Goal: Communication & Community: Answer question/provide support

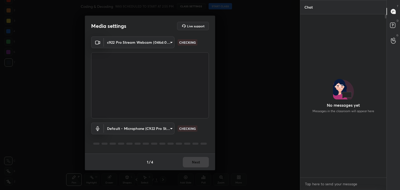
scroll to position [162, 85]
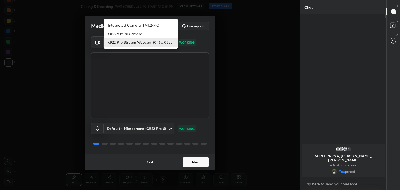
click at [169, 42] on body "1 2 3 4 5 6 7 C X Z C X Z E E Erase all H H Coding & Decoding WAS SCHEDULED TO …" at bounding box center [200, 95] width 400 height 190
click at [246, 61] on div at bounding box center [200, 95] width 400 height 190
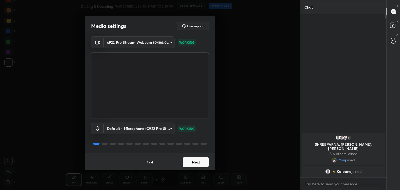
scroll to position [2, 2]
click at [198, 163] on button "Next" at bounding box center [196, 162] width 26 height 10
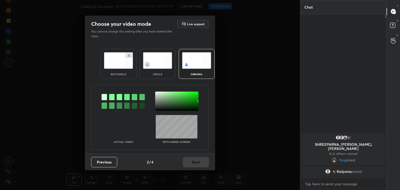
click at [155, 55] on img at bounding box center [157, 60] width 29 height 16
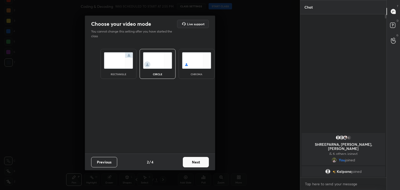
click at [196, 160] on button "Next" at bounding box center [196, 162] width 26 height 10
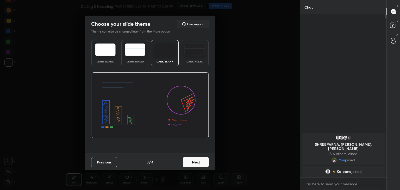
click at [196, 160] on button "Next" at bounding box center [196, 162] width 26 height 10
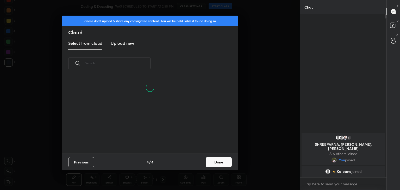
click at [218, 163] on button "Done" at bounding box center [219, 162] width 26 height 10
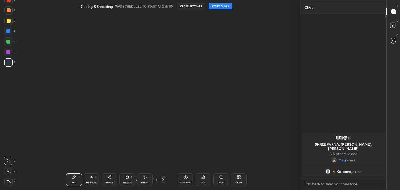
scroll to position [0, 0]
click at [222, 7] on button "START CLASS" at bounding box center [219, 6] width 23 height 6
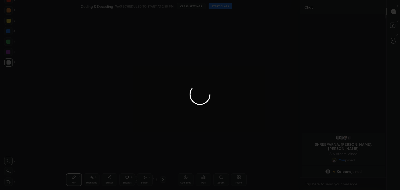
type textarea "x"
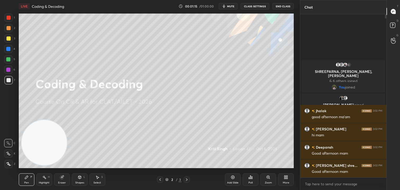
click at [12, 37] on div "3" at bounding box center [9, 38] width 11 height 8
click at [9, 39] on div at bounding box center [9, 38] width 4 height 4
click at [285, 180] on div "More" at bounding box center [286, 179] width 16 height 12
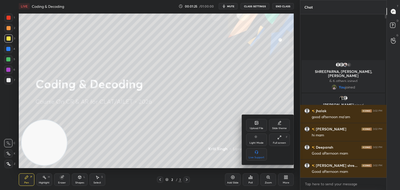
click at [179, 129] on div at bounding box center [200, 95] width 400 height 190
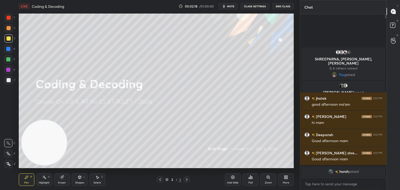
click at [285, 180] on div "More" at bounding box center [286, 179] width 16 height 12
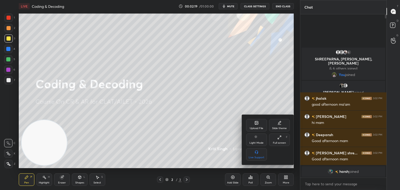
click at [258, 126] on div "Upload File" at bounding box center [256, 125] width 21 height 12
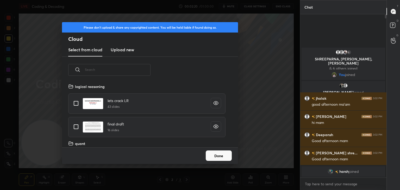
scroll to position [64, 167]
click at [130, 49] on h3 "Upload new" at bounding box center [122, 50] width 23 height 6
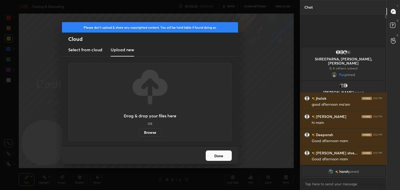
click at [153, 131] on label "Browse" at bounding box center [149, 132] width 23 height 8
click at [138, 131] on input "Browse" at bounding box center [138, 132] width 0 height 8
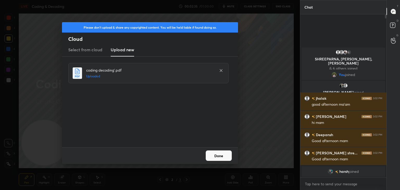
click at [226, 158] on button "Done" at bounding box center [219, 155] width 26 height 10
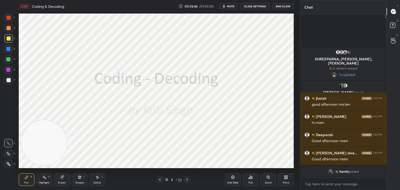
click at [167, 180] on icon at bounding box center [166, 179] width 3 height 3
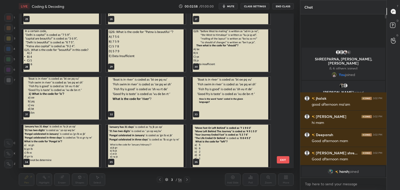
scroll to position [416, 0]
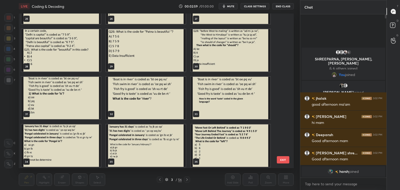
click at [163, 123] on div "35" at bounding box center [145, 146] width 85 height 48
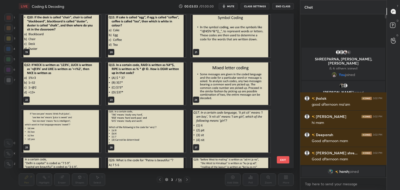
scroll to position [299, 0]
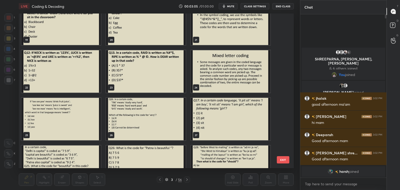
click at [223, 80] on img "grid" at bounding box center [230, 71] width 79 height 42
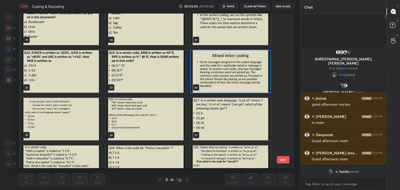
click at [225, 79] on img "grid" at bounding box center [230, 71] width 79 height 42
click at [224, 79] on img "grid" at bounding box center [230, 71] width 79 height 42
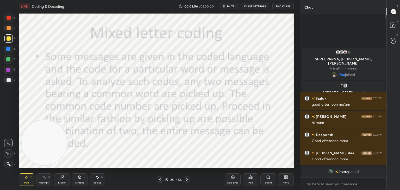
click at [232, 176] on icon at bounding box center [232, 177] width 3 height 3
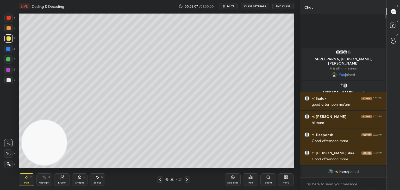
click at [9, 82] on div at bounding box center [9, 80] width 4 height 4
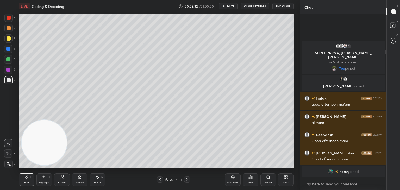
click at [166, 181] on div "25 / 111" at bounding box center [173, 179] width 17 height 5
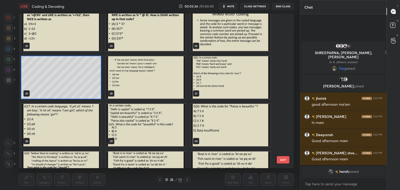
scroll to position [330, 0]
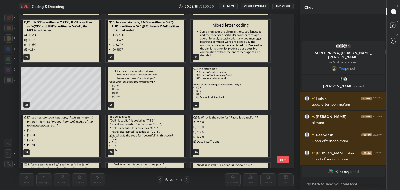
click at [136, 89] on img "grid" at bounding box center [145, 88] width 79 height 42
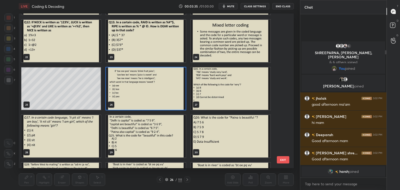
click at [138, 88] on img "grid" at bounding box center [145, 88] width 79 height 42
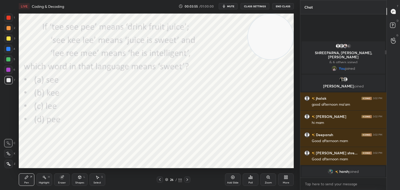
click at [9, 18] on div at bounding box center [9, 18] width 4 height 4
click at [4, 165] on div "1 2 3 4 5 6 7 C X Z C X Z E E Erase all H H" at bounding box center [8, 91] width 17 height 155
click at [7, 163] on icon at bounding box center [8, 164] width 5 height 4
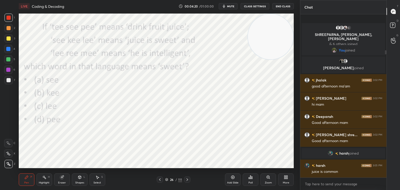
click at [10, 49] on div at bounding box center [8, 49] width 4 height 4
click at [9, 37] on div at bounding box center [9, 38] width 4 height 4
click at [8, 29] on div at bounding box center [9, 28] width 4 height 4
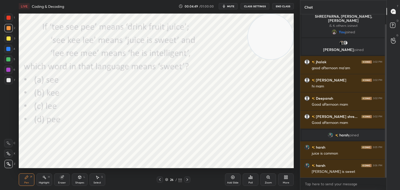
click at [10, 73] on div at bounding box center [8, 70] width 8 height 8
click at [11, 57] on div at bounding box center [8, 59] width 8 height 8
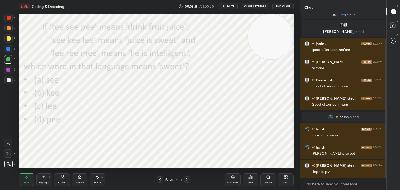
click at [60, 181] on div "Eraser" at bounding box center [62, 182] width 8 height 3
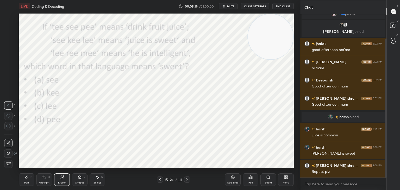
click at [9, 163] on span "Erase all" at bounding box center [8, 164] width 8 height 4
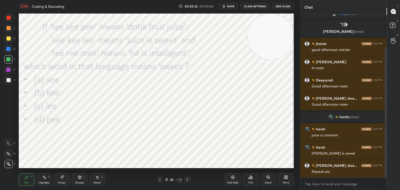
scroll to position [41, 0]
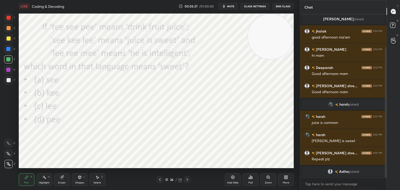
click at [8, 50] on div at bounding box center [8, 49] width 4 height 4
click at [9, 61] on div at bounding box center [8, 59] width 4 height 4
click at [8, 71] on div at bounding box center [8, 70] width 4 height 4
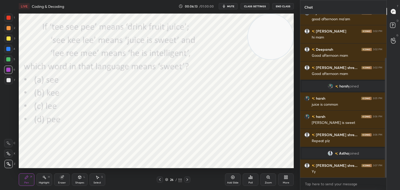
click at [166, 180] on icon at bounding box center [166, 179] width 3 height 3
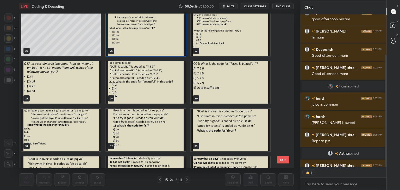
scroll to position [383, 0]
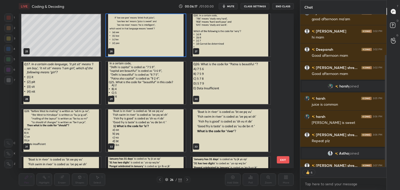
click at [63, 82] on img "grid" at bounding box center [60, 83] width 79 height 42
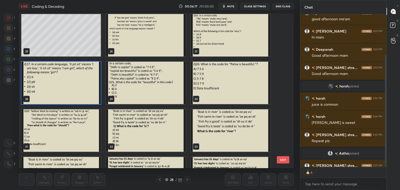
click at [63, 84] on img "grid" at bounding box center [60, 83] width 79 height 42
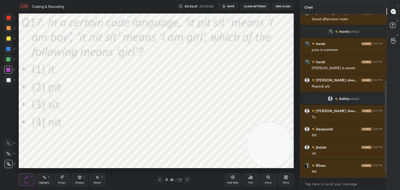
scroll to position [132, 0]
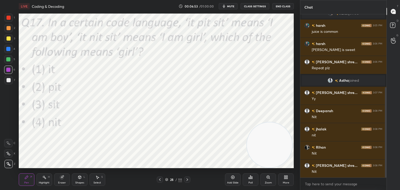
click at [10, 21] on div at bounding box center [8, 18] width 8 height 8
click at [9, 19] on div at bounding box center [9, 18] width 4 height 4
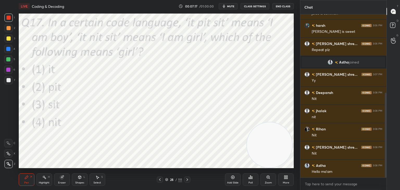
click at [167, 179] on icon at bounding box center [166, 179] width 3 height 3
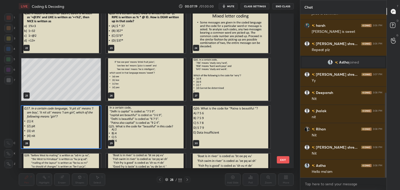
scroll to position [342, 0]
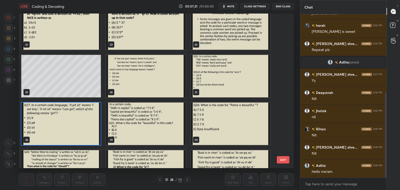
click at [239, 85] on img "grid" at bounding box center [230, 76] width 79 height 42
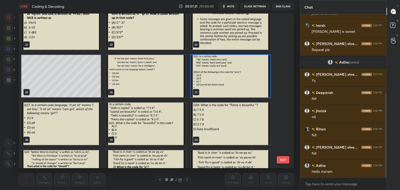
click at [238, 84] on img "grid" at bounding box center [230, 76] width 79 height 42
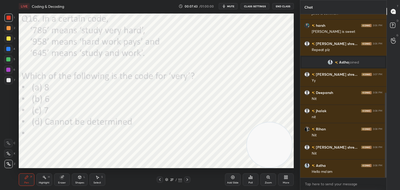
click at [252, 180] on div "Poll" at bounding box center [251, 179] width 16 height 12
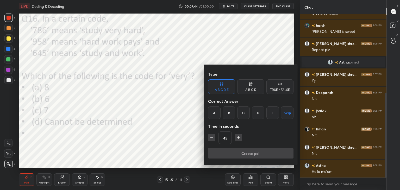
click at [254, 86] on div "A B C D" at bounding box center [250, 86] width 27 height 15
click at [251, 115] on div "C" at bounding box center [250, 112] width 15 height 12
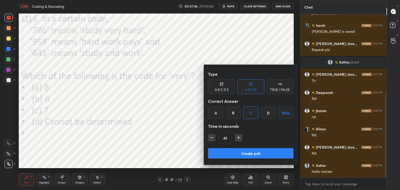
click at [243, 150] on button "Create poll" at bounding box center [250, 153] width 85 height 10
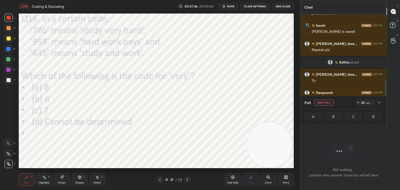
scroll to position [147, 85]
click at [236, 5] on button "mute" at bounding box center [228, 6] width 19 height 6
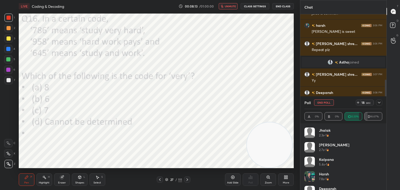
scroll to position [10, 0]
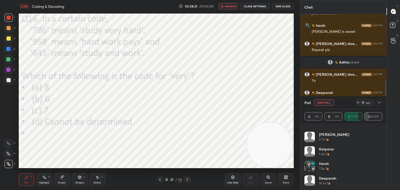
click at [227, 7] on span "unmute" at bounding box center [230, 6] width 11 height 4
click at [317, 100] on button "End Poll" at bounding box center [324, 102] width 20 height 6
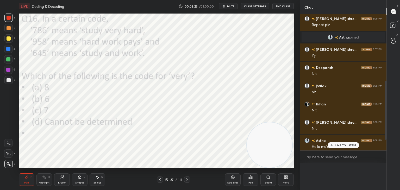
scroll to position [154, 0]
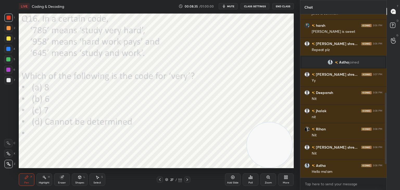
click at [7, 50] on div at bounding box center [8, 49] width 4 height 4
click at [9, 70] on div at bounding box center [8, 70] width 4 height 4
click at [167, 179] on icon at bounding box center [166, 179] width 3 height 3
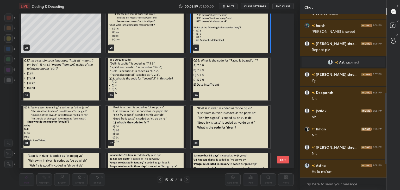
scroll to position [386, 0]
click at [172, 79] on img "grid" at bounding box center [145, 79] width 79 height 42
click at [174, 80] on img "grid" at bounding box center [145, 79] width 79 height 42
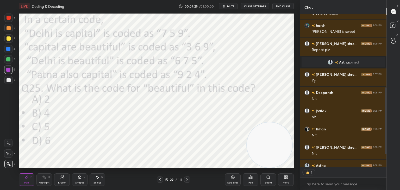
scroll to position [161, 0]
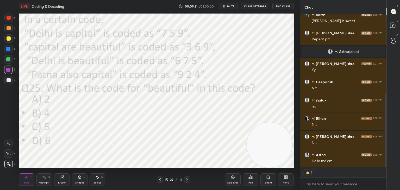
click at [253, 181] on div "Poll" at bounding box center [251, 179] width 16 height 12
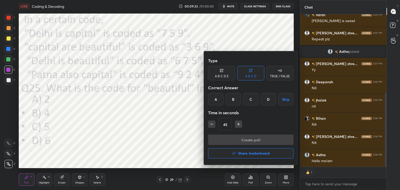
click at [265, 101] on div "D" at bounding box center [268, 99] width 15 height 12
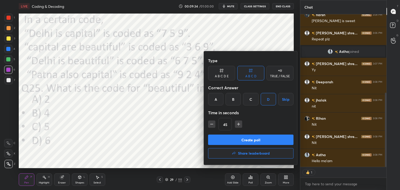
click at [243, 138] on button "Create poll" at bounding box center [250, 140] width 85 height 10
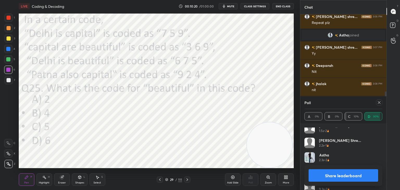
scroll to position [69, 0]
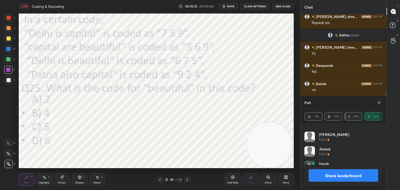
click at [379, 103] on icon at bounding box center [379, 102] width 4 height 4
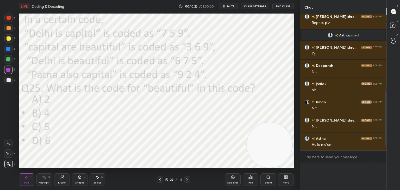
scroll to position [153, 85]
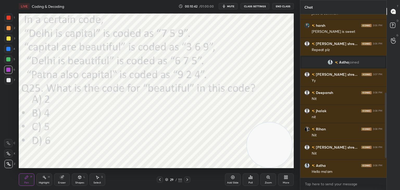
click at [7, 20] on div at bounding box center [8, 18] width 8 height 8
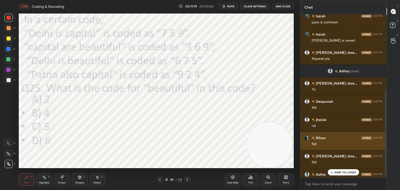
scroll to position [150, 0]
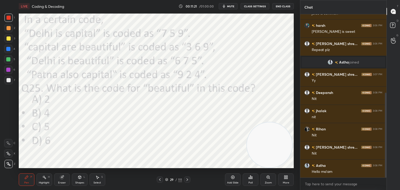
click at [234, 5] on span "mute" at bounding box center [230, 6] width 7 height 4
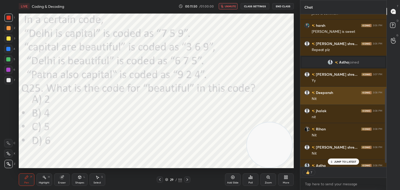
scroll to position [161, 0]
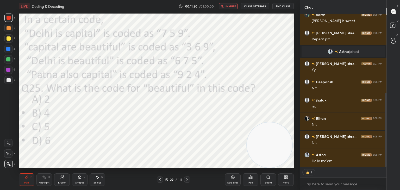
click at [229, 3] on button "unmute" at bounding box center [228, 6] width 19 height 6
click at [250, 183] on div "Poll" at bounding box center [250, 182] width 4 height 3
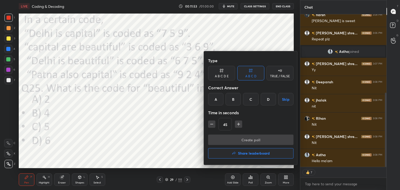
click at [252, 103] on div "C" at bounding box center [250, 99] width 15 height 12
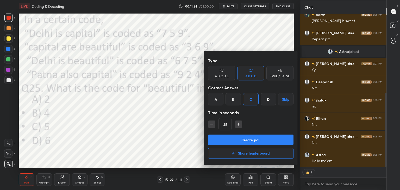
click at [242, 142] on button "Create poll" at bounding box center [250, 140] width 85 height 10
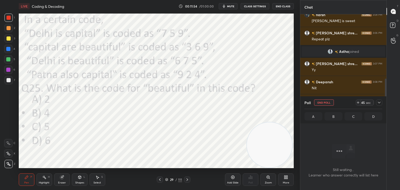
scroll to position [147, 85]
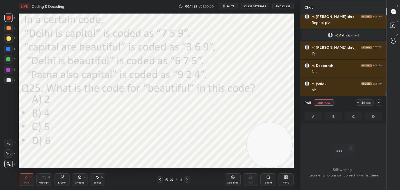
click at [230, 5] on span "mute" at bounding box center [230, 6] width 7 height 4
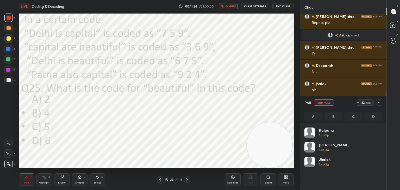
scroll to position [61, 76]
click at [230, 6] on span "unmute" at bounding box center [230, 6] width 11 height 4
click at [325, 104] on button "End Poll" at bounding box center [324, 102] width 20 height 6
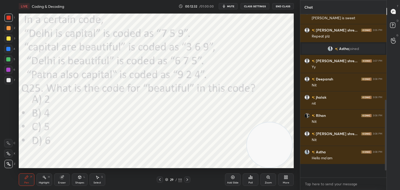
scroll to position [173, 85]
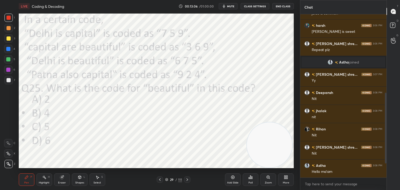
click at [65, 175] on div "Eraser" at bounding box center [62, 179] width 16 height 12
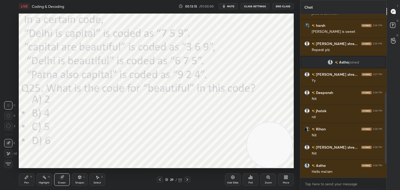
click at [26, 179] on icon at bounding box center [26, 177] width 3 height 3
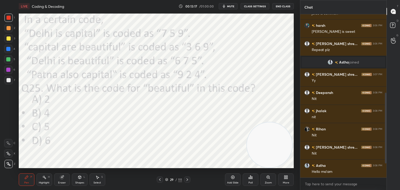
click at [7, 20] on div at bounding box center [8, 18] width 8 height 8
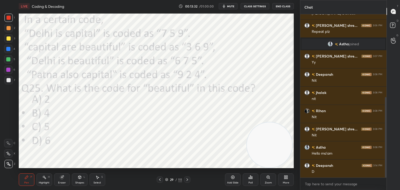
scroll to position [187, 0]
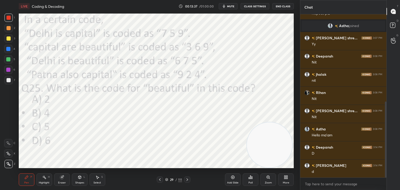
click at [63, 178] on icon at bounding box center [61, 177] width 3 height 3
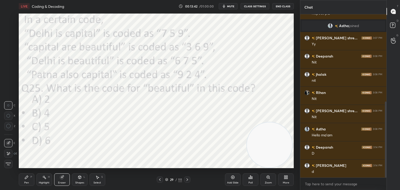
click at [27, 180] on div "Pen P" at bounding box center [27, 179] width 16 height 12
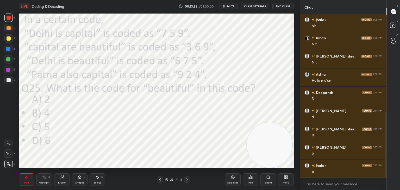
scroll to position [260, 0]
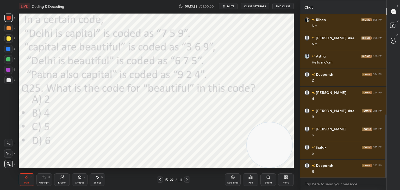
click at [63, 179] on div "Eraser" at bounding box center [62, 179] width 16 height 12
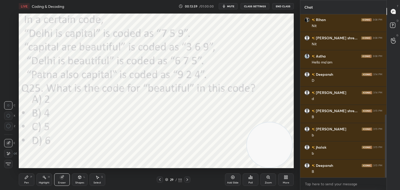
click at [27, 180] on div "Pen P" at bounding box center [27, 179] width 16 height 12
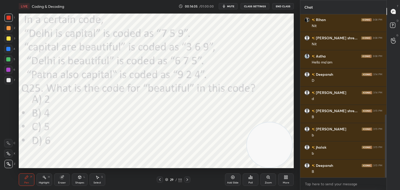
click at [187, 180] on icon at bounding box center [187, 179] width 4 height 4
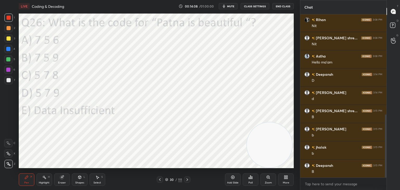
click at [161, 180] on icon at bounding box center [160, 179] width 4 height 4
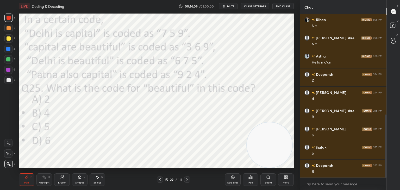
click at [62, 178] on icon at bounding box center [61, 177] width 3 height 3
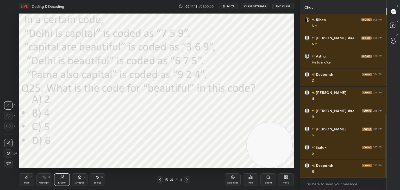
click at [8, 151] on div at bounding box center [8, 153] width 8 height 8
click at [26, 180] on div "Pen P" at bounding box center [27, 179] width 16 height 12
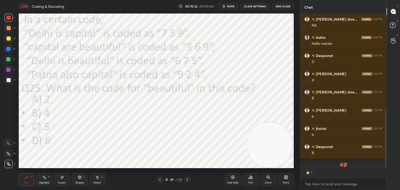
scroll to position [2, 2]
click at [251, 180] on div "Poll" at bounding box center [251, 179] width 16 height 12
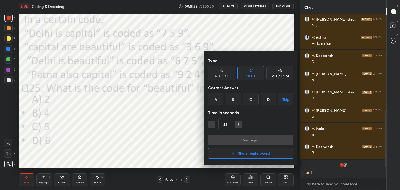
click at [263, 99] on div "D" at bounding box center [268, 99] width 15 height 12
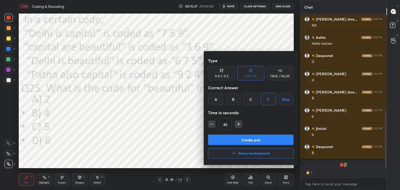
click at [240, 139] on button "Create poll" at bounding box center [250, 140] width 85 height 10
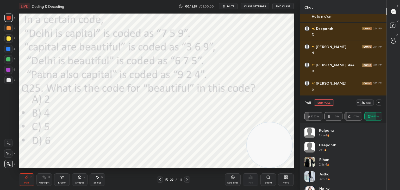
scroll to position [25, 0]
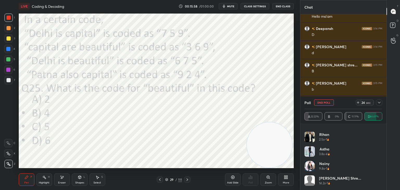
click at [379, 102] on icon at bounding box center [379, 102] width 4 height 4
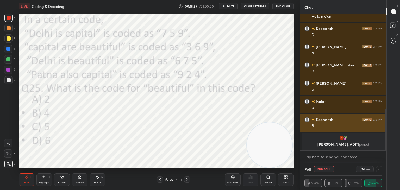
scroll to position [0, 0]
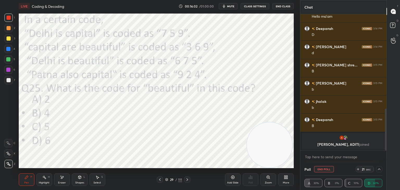
click at [379, 170] on icon at bounding box center [379, 169] width 4 height 4
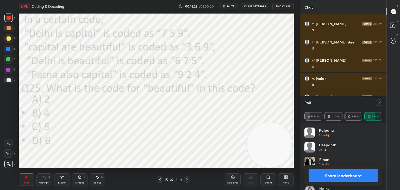
click at [381, 102] on div at bounding box center [379, 102] width 6 height 6
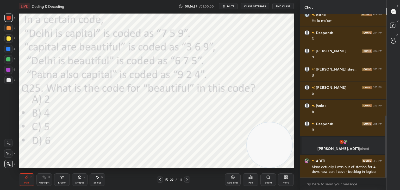
scroll to position [286, 0]
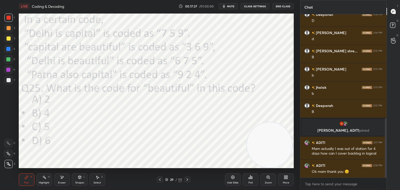
click at [165, 181] on icon at bounding box center [166, 179] width 3 height 3
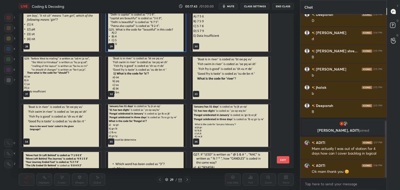
scroll to position [304, 0]
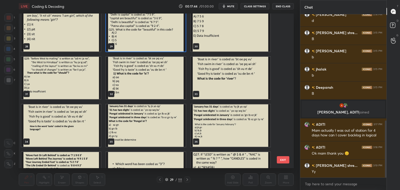
click at [71, 79] on img "grid" at bounding box center [60, 78] width 79 height 42
click at [71, 81] on img "grid" at bounding box center [60, 78] width 79 height 42
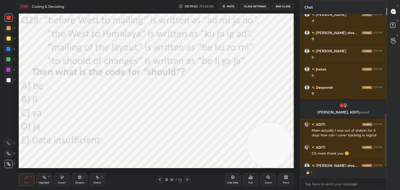
scroll to position [2, 2]
click at [254, 179] on div "Poll" at bounding box center [251, 179] width 16 height 12
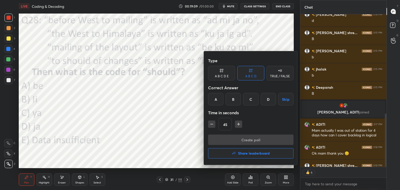
click at [226, 75] on div "A B C D E" at bounding box center [222, 76] width 14 height 3
click at [271, 100] on div "E" at bounding box center [272, 99] width 12 height 12
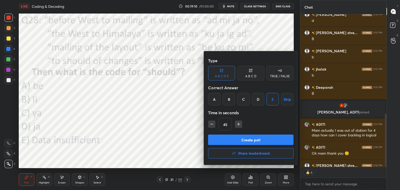
click at [252, 139] on button "Create poll" at bounding box center [250, 140] width 85 height 10
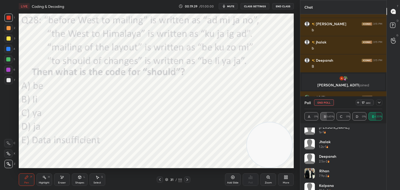
scroll to position [0, 0]
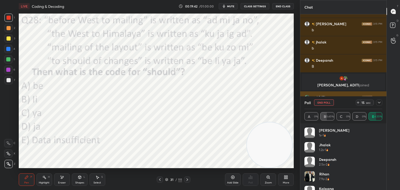
click at [327, 103] on button "End Poll" at bounding box center [324, 102] width 20 height 6
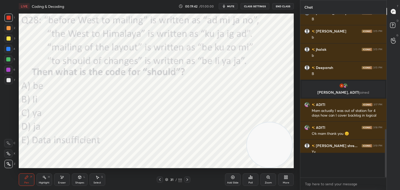
scroll to position [173, 85]
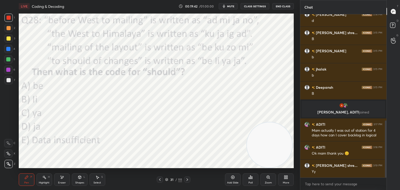
click at [331, 111] on div "harsh 3:06 PM kee is sweet Laxmi shre... 3:06 PM Repeat plz Astha joined Laxmi …" at bounding box center [343, 95] width 86 height 163
click at [166, 179] on icon at bounding box center [166, 179] width 3 height 3
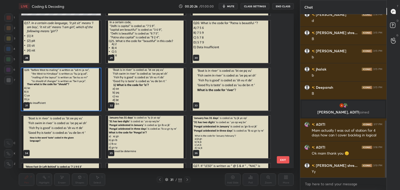
scroll to position [322, 0]
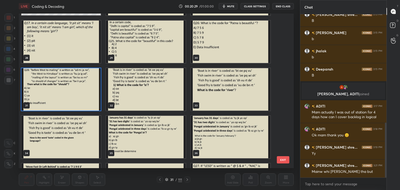
click at [78, 96] on img "grid" at bounding box center [60, 89] width 79 height 42
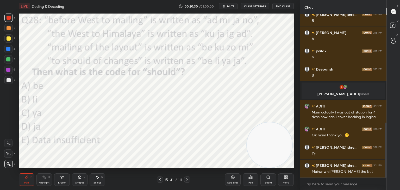
click at [82, 96] on img "grid" at bounding box center [60, 89] width 79 height 42
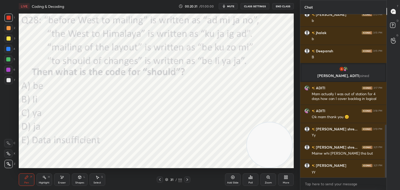
scroll to position [359, 0]
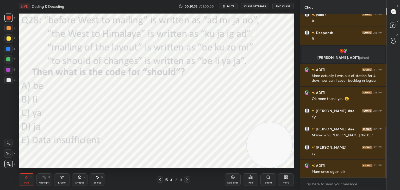
click at [185, 179] on icon at bounding box center [187, 179] width 4 height 4
click at [188, 181] on icon at bounding box center [187, 179] width 4 height 4
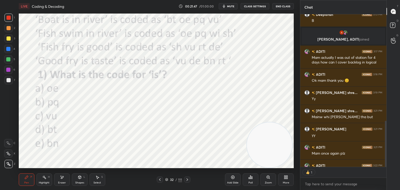
scroll to position [2, 2]
type textarea "x"
click at [249, 181] on div "Poll" at bounding box center [250, 182] width 4 height 3
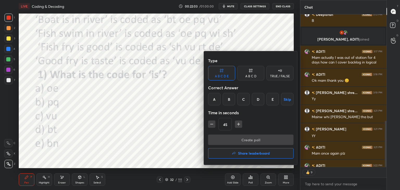
click at [244, 102] on div "C" at bounding box center [243, 99] width 12 height 12
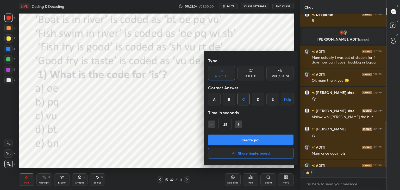
click at [212, 125] on icon "button" at bounding box center [211, 124] width 5 height 5
type input "30"
click at [223, 137] on button "Create poll" at bounding box center [250, 140] width 85 height 10
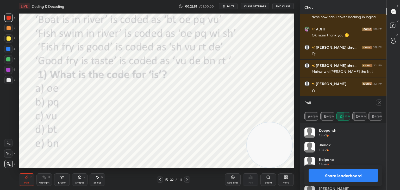
scroll to position [427, 0]
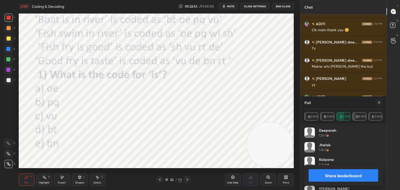
click at [365, 132] on div "Deepansh 1.2s • 3" at bounding box center [343, 135] width 78 height 15
click at [379, 102] on icon at bounding box center [379, 102] width 4 height 4
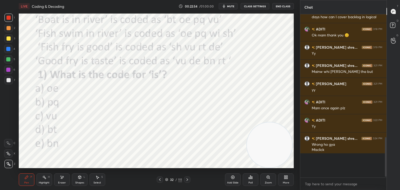
scroll to position [161, 85]
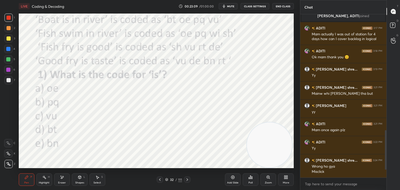
click at [166, 179] on icon at bounding box center [166, 179] width 3 height 3
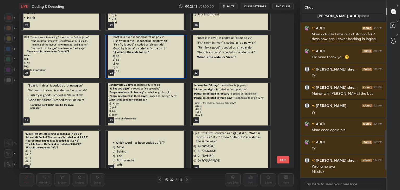
scroll to position [458, 0]
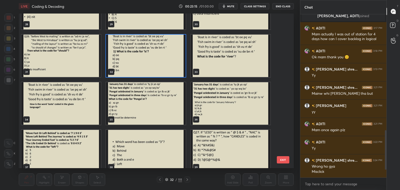
click at [248, 62] on img "grid" at bounding box center [230, 56] width 79 height 42
click at [247, 62] on img "grid" at bounding box center [230, 56] width 79 height 42
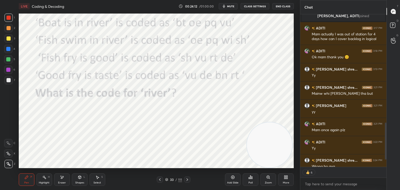
scroll to position [400, 0]
click at [250, 179] on icon at bounding box center [250, 177] width 1 height 3
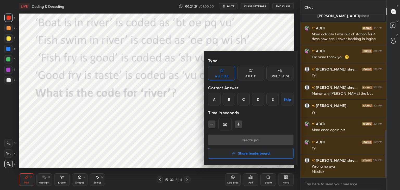
click at [259, 75] on div "A B C D" at bounding box center [250, 73] width 27 height 15
click at [269, 101] on div "D" at bounding box center [268, 99] width 15 height 12
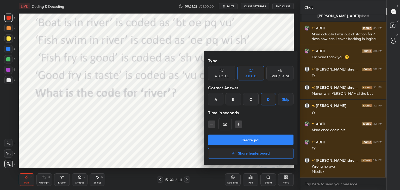
click at [239, 139] on button "Create poll" at bounding box center [250, 140] width 85 height 10
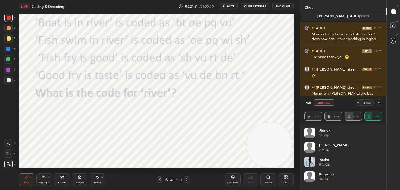
scroll to position [446, 0]
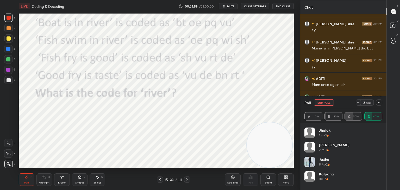
click at [325, 101] on button "End Poll" at bounding box center [324, 102] width 20 height 6
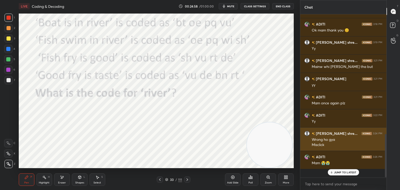
scroll to position [153, 85]
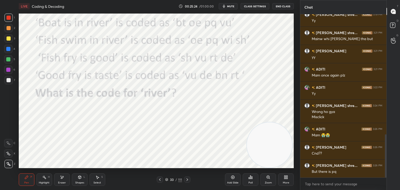
click at [64, 181] on div "Eraser" at bounding box center [62, 179] width 16 height 12
click at [26, 177] on icon at bounding box center [26, 177] width 3 height 3
click at [62, 177] on icon at bounding box center [62, 177] width 3 height 3
click at [28, 180] on div "Pen P" at bounding box center [27, 179] width 16 height 12
click at [61, 180] on div "Eraser" at bounding box center [62, 179] width 16 height 12
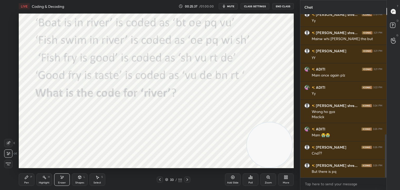
click at [26, 180] on div "Pen P" at bounding box center [27, 179] width 16 height 12
click at [168, 180] on icon at bounding box center [166, 180] width 3 height 1
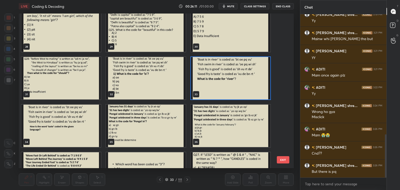
scroll to position [446, 0]
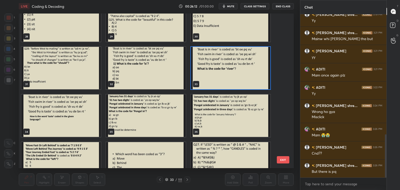
click at [194, 133] on img "grid" at bounding box center [230, 115] width 79 height 42
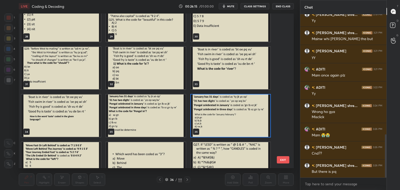
click at [82, 118] on img "grid" at bounding box center [60, 115] width 79 height 42
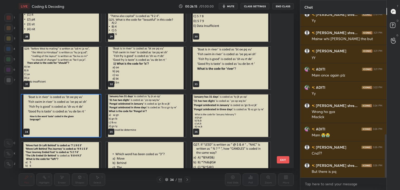
click at [84, 118] on img "grid" at bounding box center [60, 115] width 79 height 42
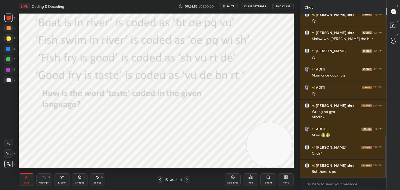
scroll to position [473, 0]
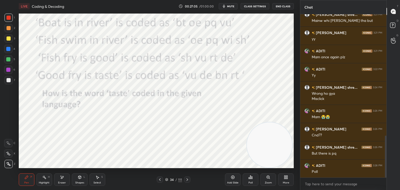
click at [252, 181] on div "Poll" at bounding box center [251, 179] width 16 height 12
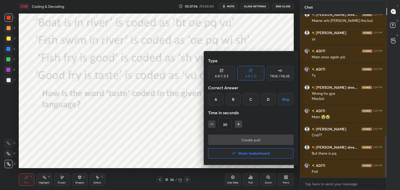
click at [220, 101] on div "A" at bounding box center [215, 99] width 15 height 12
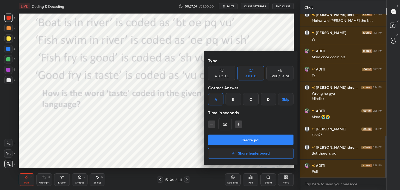
click at [226, 137] on button "Create poll" at bounding box center [250, 140] width 85 height 10
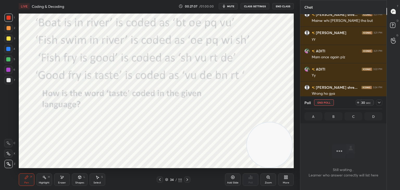
scroll to position [147, 85]
click at [230, 5] on span "mute" at bounding box center [230, 6] width 7 height 4
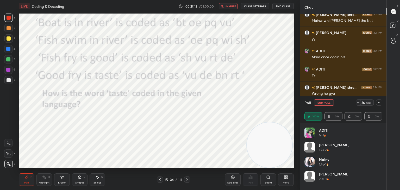
scroll to position [61, 76]
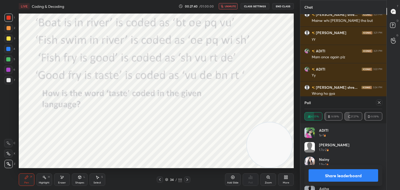
click at [228, 7] on span "unmute" at bounding box center [230, 6] width 11 height 4
click at [380, 103] on icon at bounding box center [379, 102] width 4 height 4
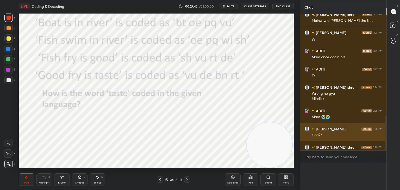
scroll to position [153, 85]
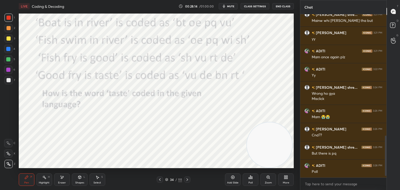
click at [166, 179] on icon at bounding box center [166, 179] width 3 height 3
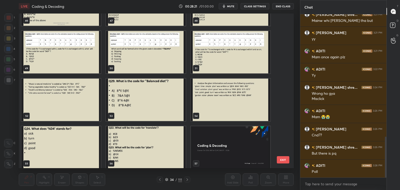
scroll to position [491, 0]
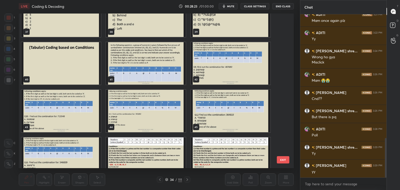
click at [90, 74] on img "grid" at bounding box center [60, 63] width 79 height 42
click at [88, 73] on img "grid" at bounding box center [60, 63] width 79 height 42
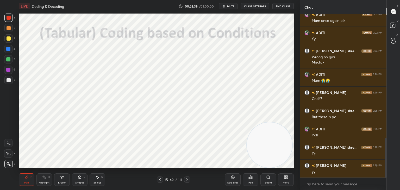
click at [64, 177] on div "Eraser" at bounding box center [62, 179] width 16 height 12
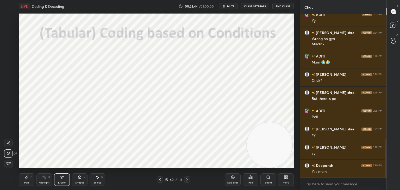
click at [28, 182] on div "Pen" at bounding box center [26, 182] width 5 height 3
click at [187, 180] on icon at bounding box center [187, 179] width 4 height 4
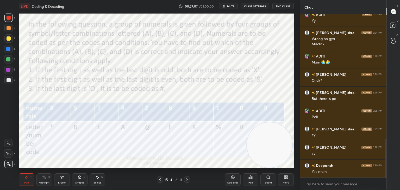
click at [186, 180] on icon at bounding box center [187, 179] width 4 height 4
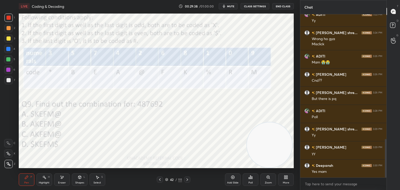
scroll to position [546, 0]
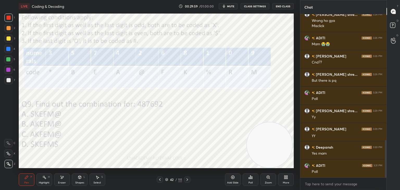
click at [251, 179] on icon at bounding box center [250, 177] width 4 height 4
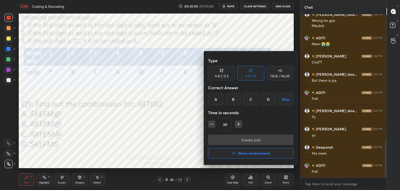
scroll to position [564, 0]
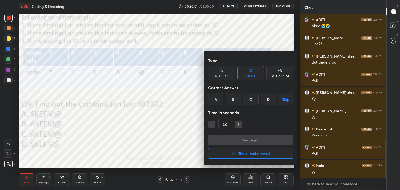
click at [268, 100] on div "D" at bounding box center [268, 99] width 15 height 12
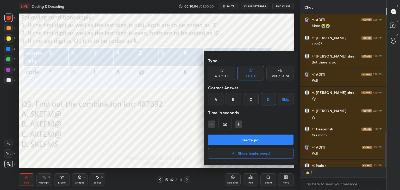
scroll to position [151, 85]
click at [254, 139] on button "Create poll" at bounding box center [250, 140] width 85 height 10
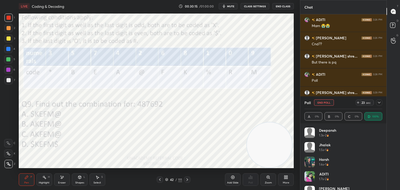
scroll to position [591, 0]
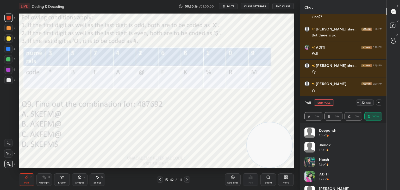
click at [378, 104] on icon at bounding box center [379, 102] width 4 height 4
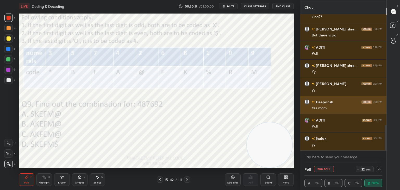
scroll to position [0, 2]
click at [375, 106] on div "Yes mam" at bounding box center [347, 108] width 71 height 5
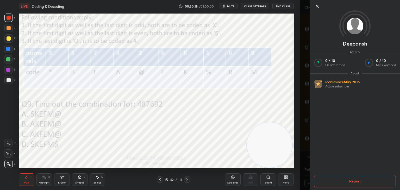
click at [318, 7] on icon at bounding box center [317, 6] width 6 height 6
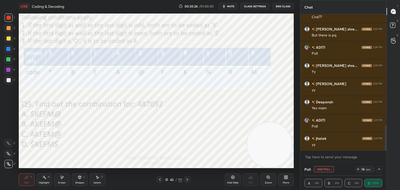
click at [378, 170] on icon at bounding box center [379, 169] width 4 height 4
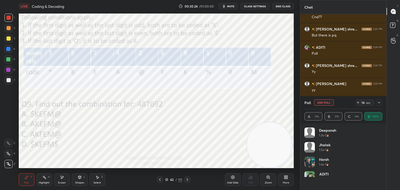
scroll to position [61, 76]
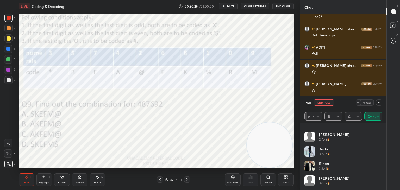
click at [324, 104] on button "End Poll" at bounding box center [324, 102] width 20 height 6
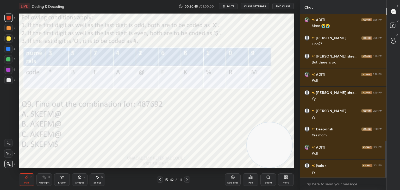
click at [187, 180] on icon at bounding box center [187, 179] width 2 height 3
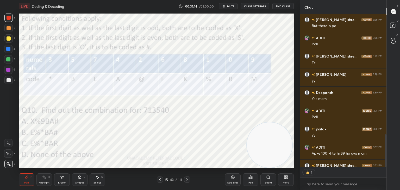
click at [252, 181] on div "Poll" at bounding box center [251, 179] width 16 height 12
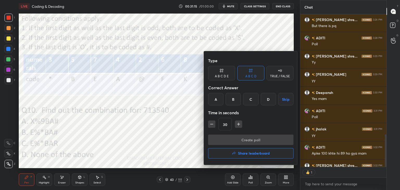
click at [233, 101] on div "B" at bounding box center [232, 99] width 15 height 12
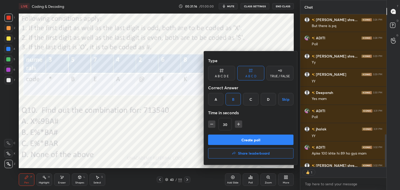
click at [234, 136] on button "Create poll" at bounding box center [250, 140] width 85 height 10
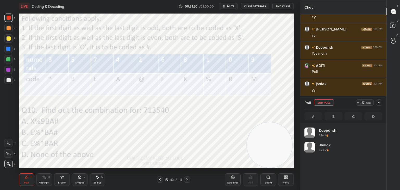
click at [234, 4] on span "mute" at bounding box center [230, 6] width 7 height 4
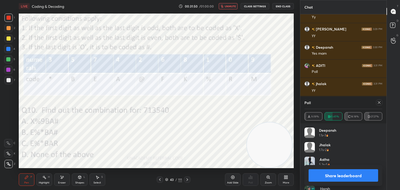
click at [229, 8] on button "unmute" at bounding box center [228, 6] width 19 height 6
click at [379, 102] on icon at bounding box center [379, 102] width 4 height 4
type textarea "x"
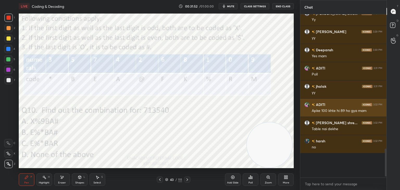
scroll to position [164, 85]
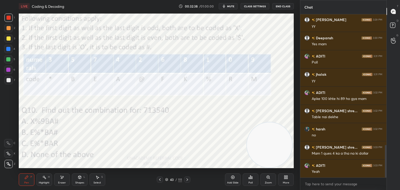
click at [159, 180] on icon at bounding box center [160, 179] width 2 height 3
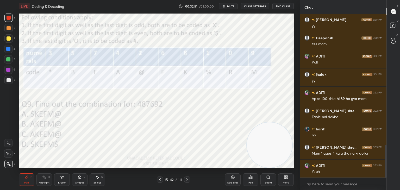
click at [185, 180] on icon at bounding box center [187, 179] width 4 height 4
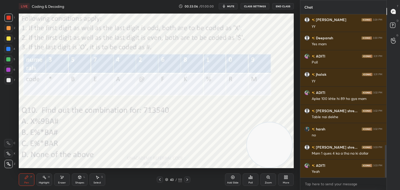
scroll to position [674, 0]
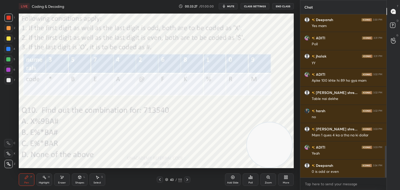
click at [167, 178] on icon at bounding box center [166, 179] width 3 height 3
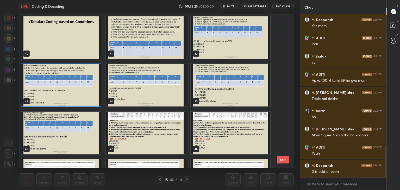
scroll to position [619, 0]
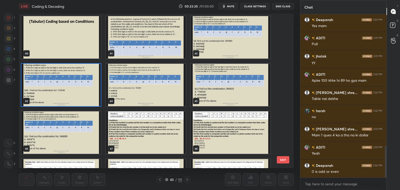
click at [181, 90] on img "grid" at bounding box center [145, 85] width 79 height 42
click at [179, 91] on img "grid" at bounding box center [145, 85] width 79 height 42
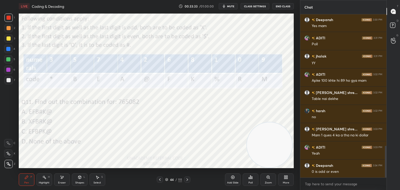
scroll to position [692, 0]
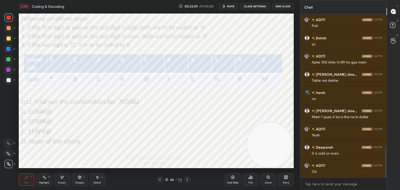
click at [251, 179] on icon at bounding box center [250, 177] width 4 height 4
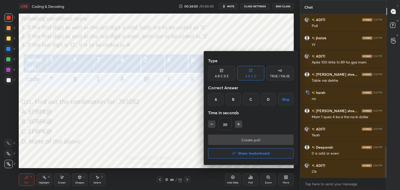
click at [266, 99] on div "D" at bounding box center [268, 99] width 15 height 12
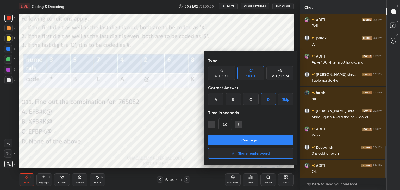
click at [237, 125] on icon "button" at bounding box center [238, 124] width 5 height 5
type input "45"
click at [240, 138] on button "Create poll" at bounding box center [250, 140] width 85 height 10
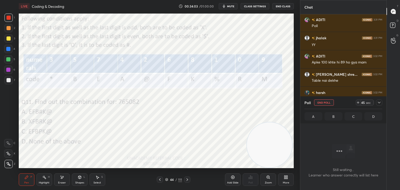
scroll to position [2, 2]
click at [233, 7] on span "mute" at bounding box center [230, 6] width 7 height 4
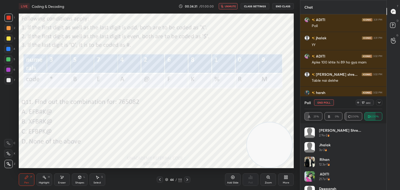
click at [379, 102] on icon at bounding box center [379, 102] width 4 height 4
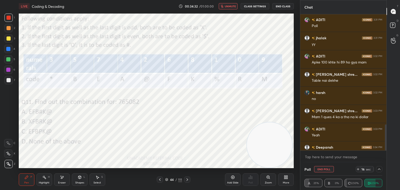
scroll to position [719, 0]
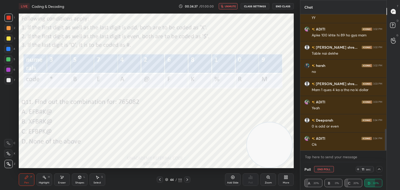
click at [380, 170] on icon at bounding box center [379, 169] width 3 height 2
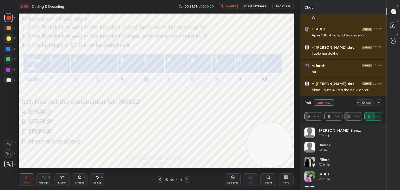
scroll to position [25, 0]
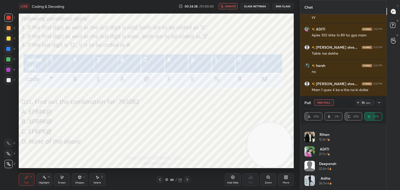
click at [327, 102] on button "End Poll" at bounding box center [324, 102] width 20 height 6
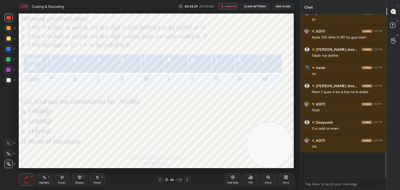
scroll to position [152, 85]
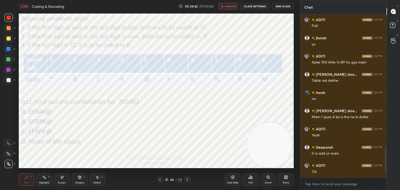
click at [226, 7] on span "unmute" at bounding box center [230, 6] width 11 height 4
click at [183, 179] on div "44 / 111" at bounding box center [174, 179] width 34 height 6
click at [187, 180] on icon at bounding box center [187, 179] width 4 height 4
click at [252, 179] on icon at bounding box center [251, 177] width 1 height 2
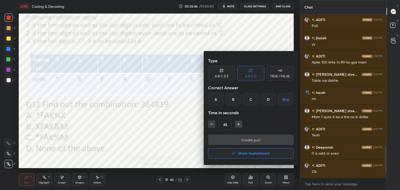
click at [252, 100] on div "C" at bounding box center [250, 99] width 15 height 12
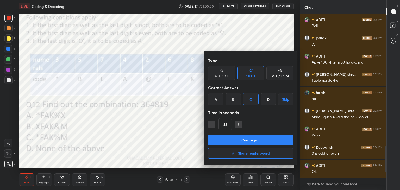
click at [249, 139] on button "Create poll" at bounding box center [250, 140] width 85 height 10
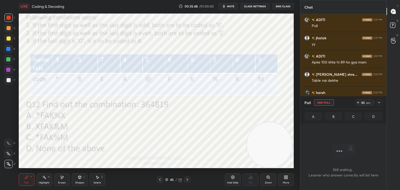
scroll to position [147, 85]
click at [232, 5] on span "mute" at bounding box center [230, 6] width 7 height 4
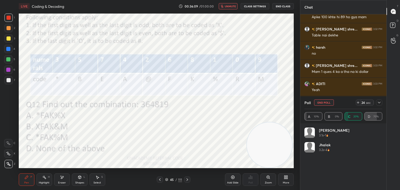
scroll to position [755, 0]
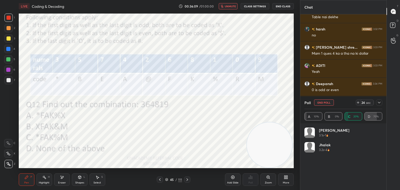
click at [231, 6] on span "unmute" at bounding box center [230, 6] width 11 height 4
click at [377, 104] on div at bounding box center [379, 102] width 6 height 6
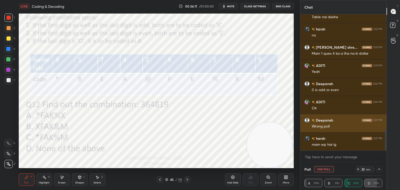
scroll to position [0, 2]
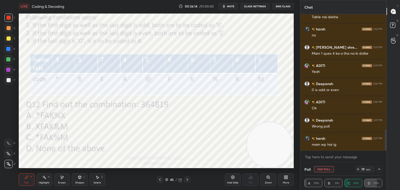
click at [314, 166] on div "Poll End Poll" at bounding box center [318, 169] width 29 height 6
click at [320, 167] on button "End Poll" at bounding box center [324, 169] width 20 height 6
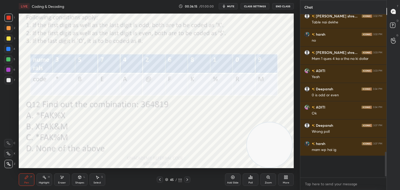
scroll to position [2, 2]
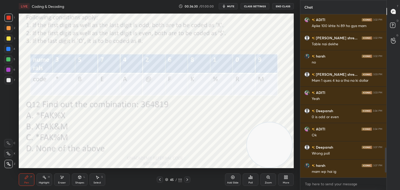
click at [250, 179] on icon at bounding box center [250, 177] width 1 height 3
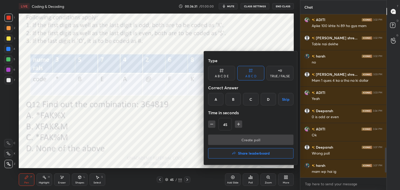
click at [272, 99] on div "D" at bounding box center [268, 99] width 15 height 12
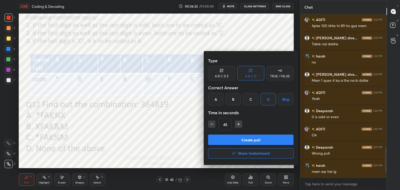
click at [246, 138] on button "Create poll" at bounding box center [250, 140] width 85 height 10
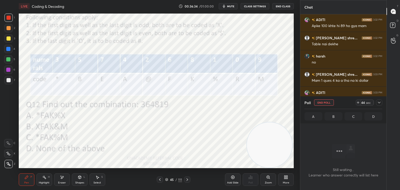
click at [165, 180] on icon at bounding box center [166, 179] width 3 height 3
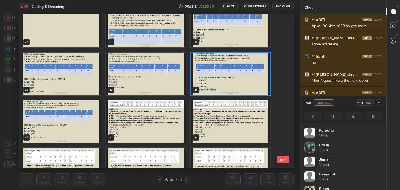
click at [182, 133] on img "grid" at bounding box center [145, 121] width 79 height 42
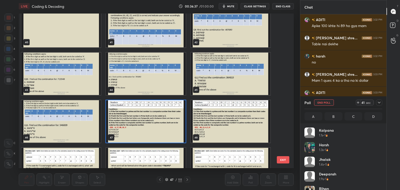
click at [208, 127] on img "grid" at bounding box center [230, 121] width 79 height 42
click at [242, 131] on img "grid" at bounding box center [230, 121] width 79 height 42
click at [254, 137] on img "grid" at bounding box center [230, 121] width 79 height 42
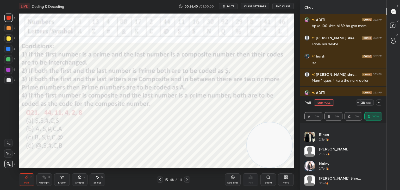
click at [161, 178] on icon at bounding box center [160, 179] width 4 height 4
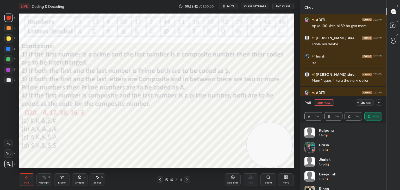
click at [325, 103] on button "End Poll" at bounding box center [324, 102] width 20 height 6
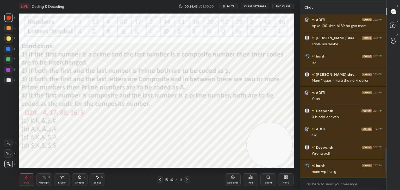
click at [162, 179] on div at bounding box center [160, 179] width 6 height 6
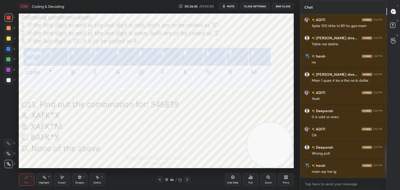
click at [188, 179] on icon at bounding box center [187, 179] width 4 height 4
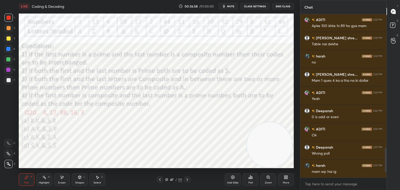
click at [166, 180] on icon at bounding box center [166, 179] width 3 height 3
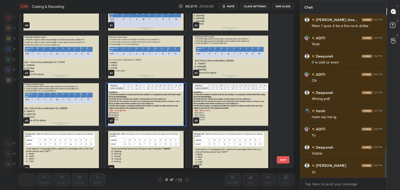
click at [166, 110] on img "grid" at bounding box center [145, 104] width 79 height 42
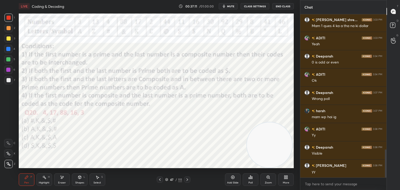
click at [167, 110] on img "grid" at bounding box center [145, 104] width 79 height 42
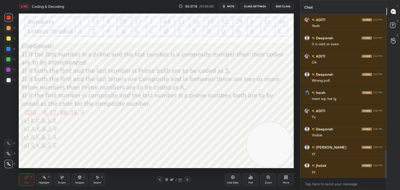
click at [9, 142] on icon at bounding box center [8, 143] width 5 height 4
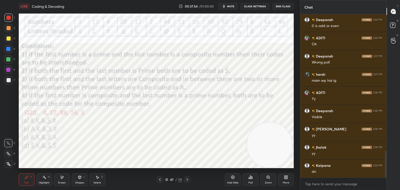
scroll to position [837, 0]
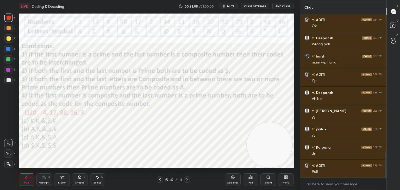
click at [252, 178] on icon at bounding box center [251, 177] width 1 height 2
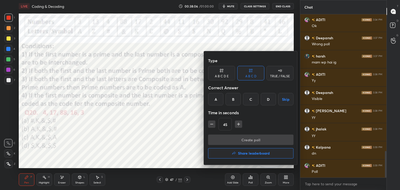
click at [254, 98] on div "C" at bounding box center [250, 99] width 15 height 12
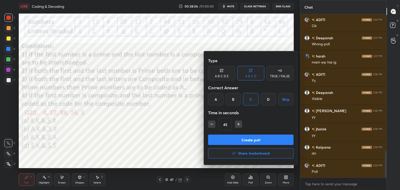
click at [243, 141] on button "Create poll" at bounding box center [250, 140] width 85 height 10
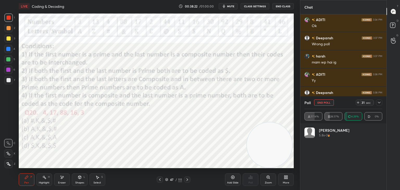
scroll to position [870, 0]
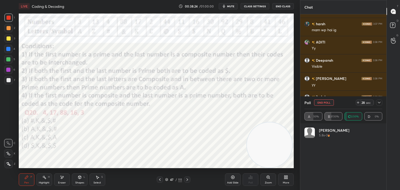
click at [240, 168] on div "Add Slide Poll Zoom More" at bounding box center [259, 179] width 69 height 29
click at [329, 102] on button "End Poll" at bounding box center [324, 102] width 20 height 6
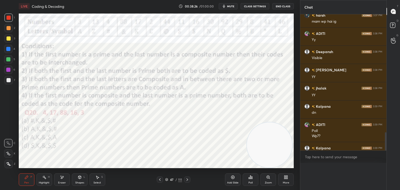
scroll to position [169, 85]
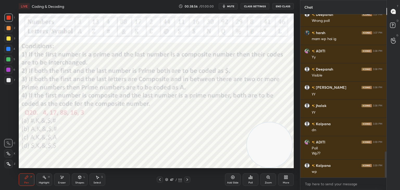
click at [249, 177] on icon at bounding box center [250, 177] width 4 height 4
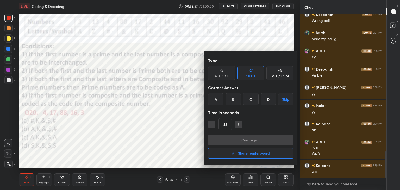
click at [217, 102] on div "A" at bounding box center [215, 99] width 15 height 12
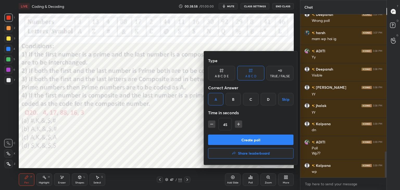
click at [229, 139] on button "Create poll" at bounding box center [250, 140] width 85 height 10
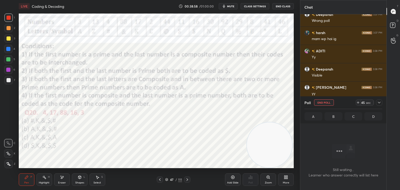
click at [167, 178] on icon at bounding box center [166, 179] width 3 height 3
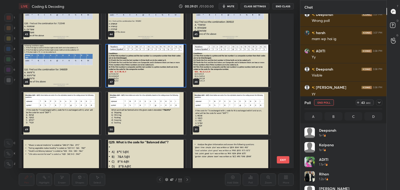
click at [237, 74] on img "grid" at bounding box center [230, 66] width 79 height 42
click at [236, 75] on img "grid" at bounding box center [230, 66] width 79 height 42
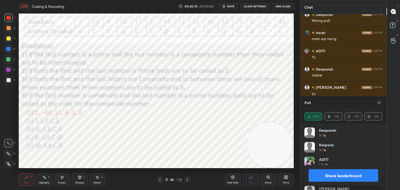
click at [380, 104] on icon at bounding box center [379, 102] width 4 height 4
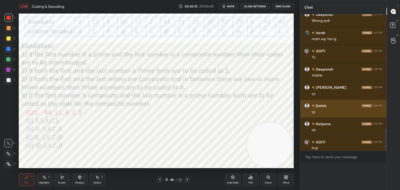
scroll to position [0, 0]
click at [366, 112] on div "yy" at bounding box center [347, 111] width 71 height 5
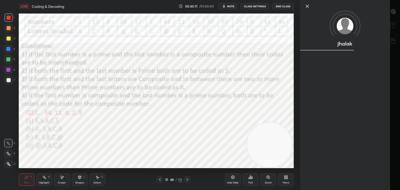
scroll to position [174, 85]
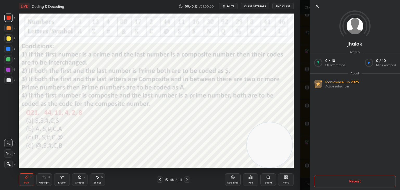
click at [316, 9] on icon at bounding box center [317, 6] width 6 height 6
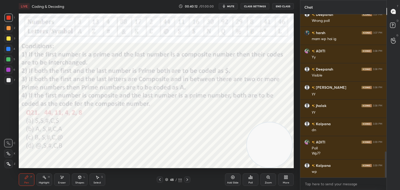
scroll to position [879, 0]
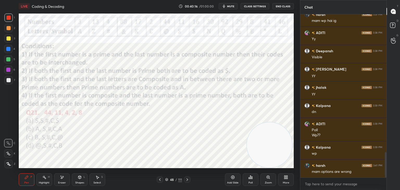
click at [8, 165] on icon at bounding box center [9, 163] width 4 height 3
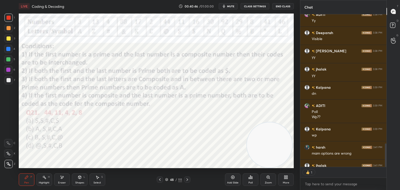
scroll to position [2, 2]
click at [249, 181] on div "Poll" at bounding box center [250, 182] width 4 height 3
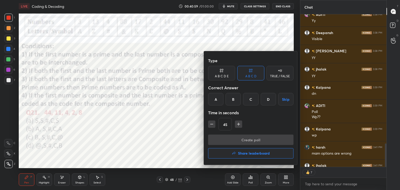
type textarea "x"
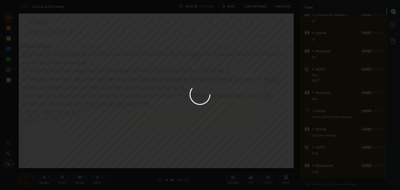
scroll to position [503, 0]
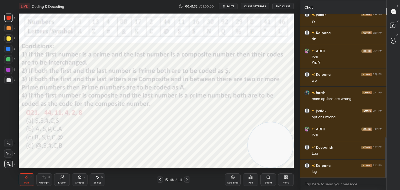
click at [249, 176] on icon at bounding box center [250, 177] width 4 height 4
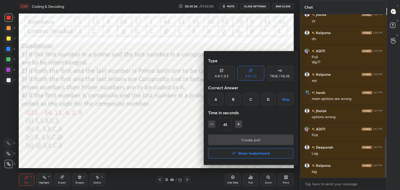
click at [233, 100] on div "B" at bounding box center [232, 99] width 15 height 12
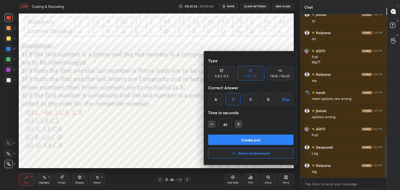
click at [238, 138] on button "Create poll" at bounding box center [250, 140] width 85 height 10
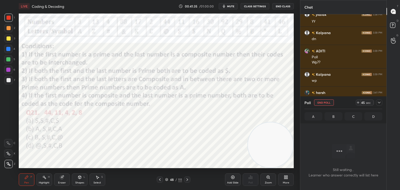
scroll to position [155, 85]
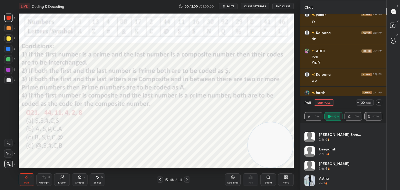
click at [325, 103] on button "End Poll" at bounding box center [324, 102] width 20 height 6
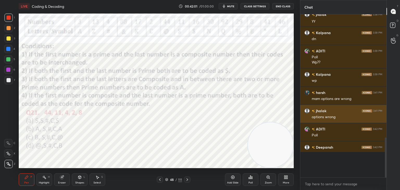
click at [333, 113] on div "jhalak 3:41 PM" at bounding box center [343, 110] width 78 height 5
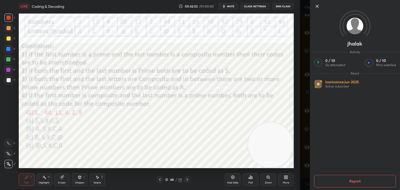
click at [317, 7] on icon at bounding box center [317, 6] width 6 height 6
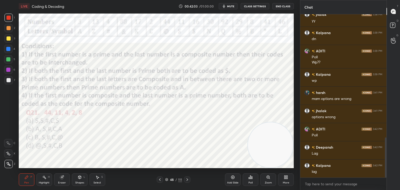
click at [165, 180] on icon at bounding box center [166, 180] width 3 height 1
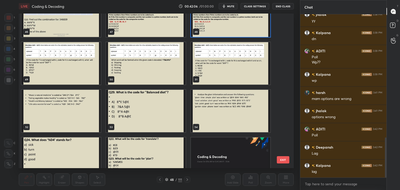
click at [87, 69] on img "grid" at bounding box center [60, 63] width 79 height 42
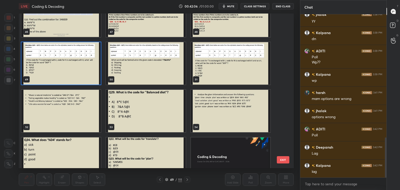
click at [87, 76] on img "grid" at bounding box center [60, 63] width 79 height 42
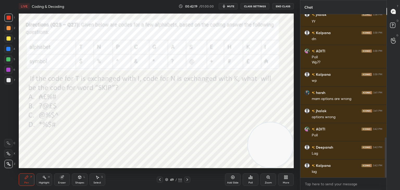
click at [250, 180] on div "Poll" at bounding box center [251, 179] width 16 height 12
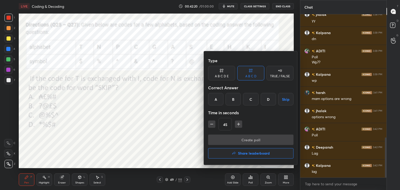
click at [246, 100] on div "C" at bounding box center [250, 99] width 15 height 12
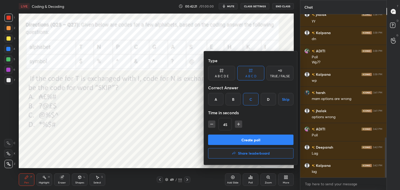
click at [238, 141] on button "Create poll" at bounding box center [250, 140] width 85 height 10
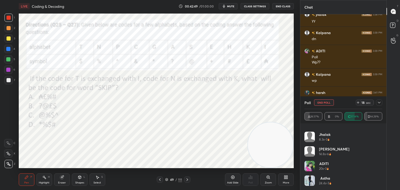
click at [336, 107] on div "Poll End Poll 18 sec" at bounding box center [343, 102] width 78 height 12
click at [328, 108] on div "Poll End Poll 18 sec" at bounding box center [343, 102] width 78 height 12
click at [310, 177] on img "grid" at bounding box center [309, 180] width 10 height 10
click at [312, 181] on img "grid" at bounding box center [309, 180] width 10 height 10
click at [327, 179] on h4 "Astha" at bounding box center [325, 177] width 12 height 5
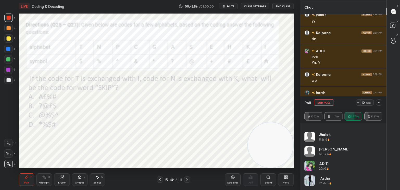
click at [331, 150] on h4 "yamini" at bounding box center [334, 148] width 30 height 5
click at [329, 101] on button "End Poll" at bounding box center [324, 102] width 20 height 6
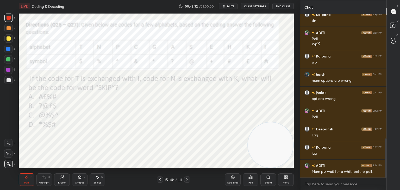
click at [185, 179] on icon at bounding box center [187, 179] width 4 height 4
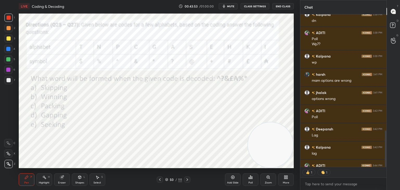
scroll to position [2, 2]
click at [252, 181] on div "Poll" at bounding box center [251, 179] width 16 height 12
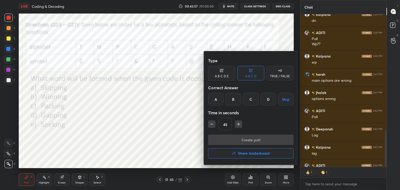
click at [230, 74] on div "A B C D E" at bounding box center [221, 73] width 27 height 15
click at [242, 102] on div "C" at bounding box center [243, 99] width 12 height 12
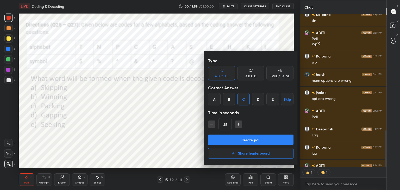
scroll to position [2, 2]
click at [238, 138] on button "Create poll" at bounding box center [250, 140] width 85 height 10
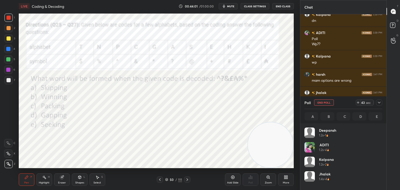
scroll to position [61, 76]
click at [379, 102] on icon at bounding box center [379, 102] width 4 height 4
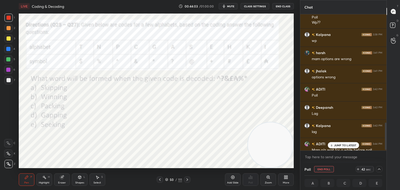
scroll to position [548, 0]
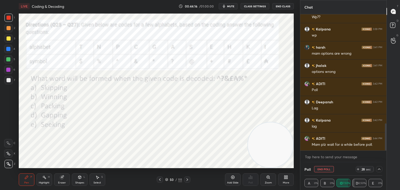
click at [378, 170] on icon at bounding box center [379, 169] width 4 height 4
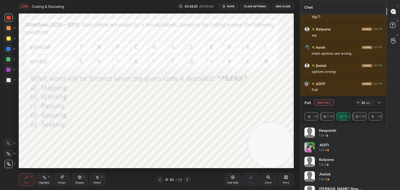
click at [322, 103] on button "End Poll" at bounding box center [324, 102] width 20 height 6
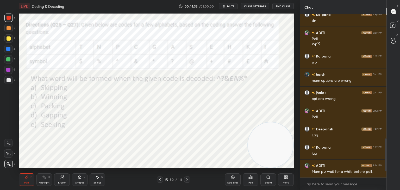
click at [189, 179] on div at bounding box center [187, 179] width 6 height 6
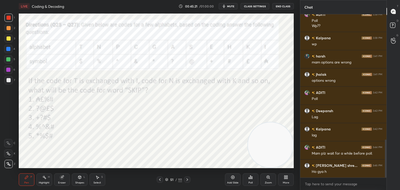
click at [245, 180] on div "Poll" at bounding box center [251, 179] width 16 height 12
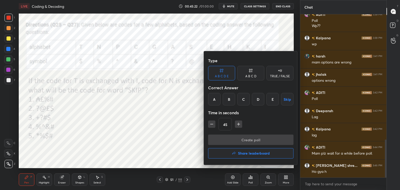
click at [243, 77] on div "A B C D" at bounding box center [250, 73] width 27 height 15
click at [221, 72] on icon at bounding box center [221, 70] width 4 height 5
click at [272, 100] on div "E" at bounding box center [272, 99] width 12 height 12
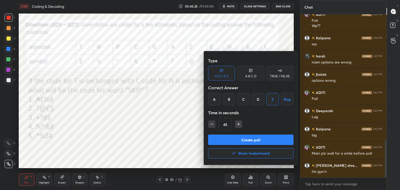
click at [254, 140] on button "Create poll" at bounding box center [250, 140] width 85 height 10
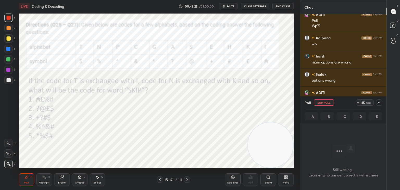
scroll to position [147, 85]
click at [230, 7] on span "mute" at bounding box center [230, 6] width 7 height 4
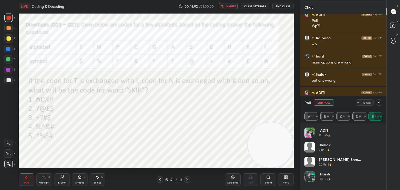
click at [237, 5] on button "unmute" at bounding box center [228, 6] width 19 height 6
click at [320, 103] on button "End Poll" at bounding box center [324, 102] width 20 height 6
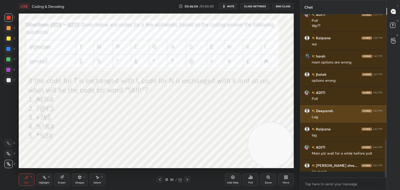
scroll to position [162, 85]
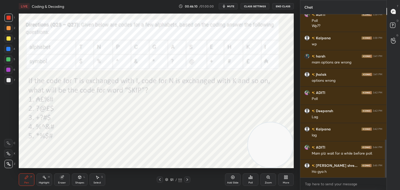
click at [160, 180] on icon at bounding box center [160, 179] width 4 height 4
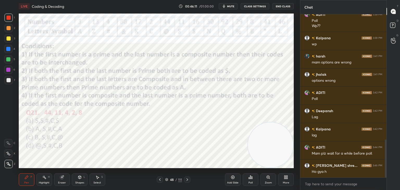
click at [187, 181] on icon at bounding box center [187, 179] width 4 height 4
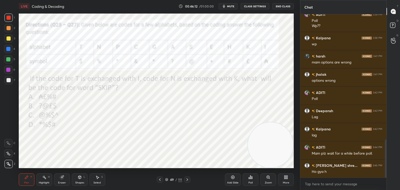
click at [187, 181] on icon at bounding box center [187, 179] width 4 height 4
click at [157, 179] on div at bounding box center [160, 179] width 6 height 6
click at [187, 180] on icon at bounding box center [187, 179] width 4 height 4
click at [186, 179] on icon at bounding box center [187, 179] width 4 height 4
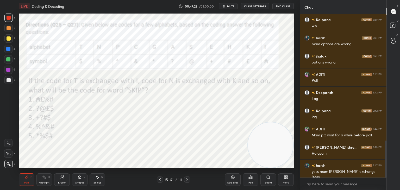
click at [60, 173] on div "Pen P Highlight H Eraser Shapes L Select S 51 / 111 Add Slide Poll Zoom More" at bounding box center [156, 179] width 275 height 21
click at [65, 180] on div "Eraser" at bounding box center [62, 179] width 16 height 12
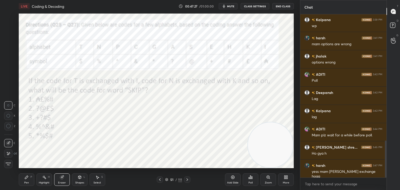
click at [26, 179] on icon at bounding box center [26, 177] width 4 height 4
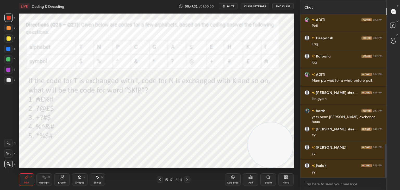
scroll to position [630, 0]
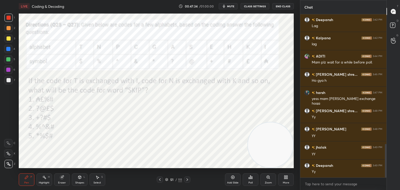
click at [266, 177] on icon at bounding box center [267, 177] width 3 height 3
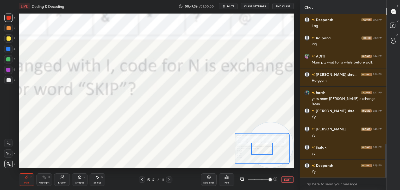
click at [285, 180] on button "EXIT" at bounding box center [287, 179] width 12 height 6
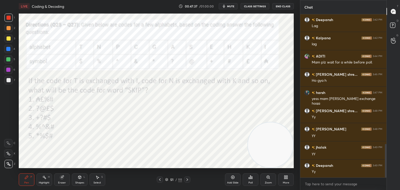
click at [233, 176] on icon at bounding box center [233, 177] width 4 height 4
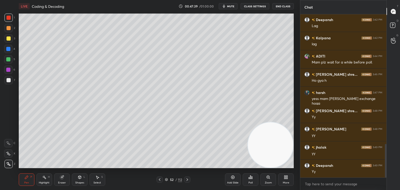
scroll to position [649, 0]
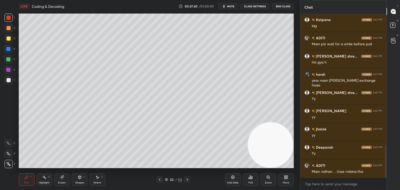
click at [9, 40] on div at bounding box center [9, 38] width 4 height 4
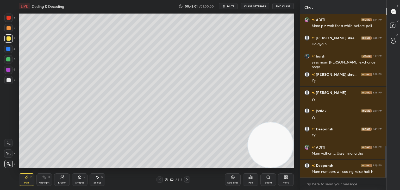
scroll to position [685, 0]
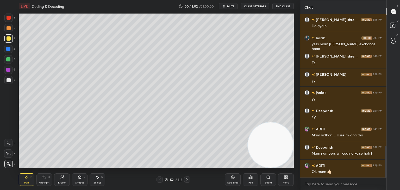
click at [166, 180] on icon at bounding box center [166, 179] width 3 height 3
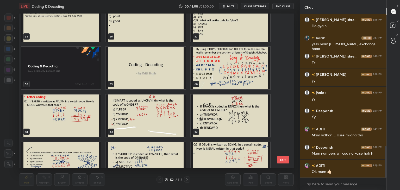
scroll to position [877, 0]
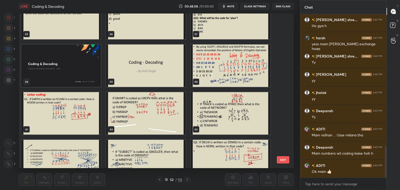
click at [219, 65] on img "grid" at bounding box center [230, 66] width 79 height 42
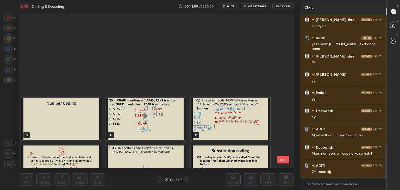
scroll to position [0, 0]
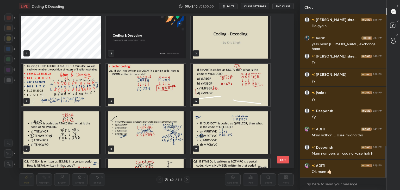
click at [85, 76] on img "grid" at bounding box center [60, 85] width 79 height 42
click at [85, 78] on img "grid" at bounding box center [60, 85] width 79 height 42
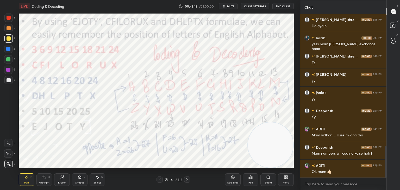
click at [189, 180] on icon at bounding box center [187, 179] width 4 height 4
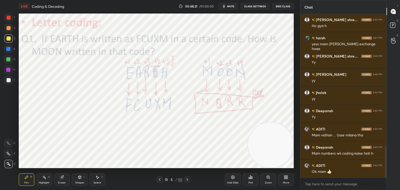
click at [10, 19] on div at bounding box center [9, 18] width 4 height 4
click at [187, 180] on icon at bounding box center [187, 179] width 2 height 3
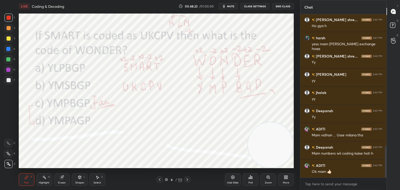
click at [188, 178] on icon at bounding box center [187, 179] width 4 height 4
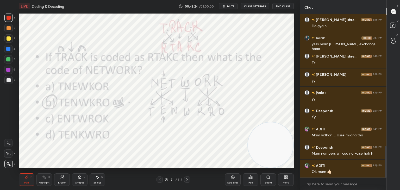
click at [187, 179] on icon at bounding box center [187, 179] width 4 height 4
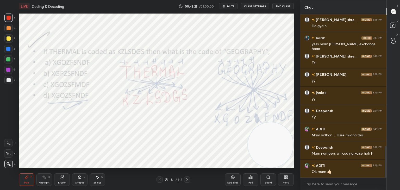
click at [187, 180] on icon at bounding box center [187, 179] width 4 height 4
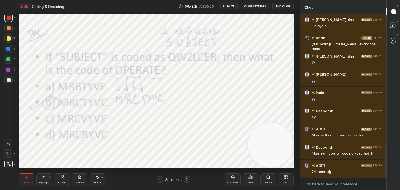
click at [187, 179] on icon at bounding box center [187, 179] width 4 height 4
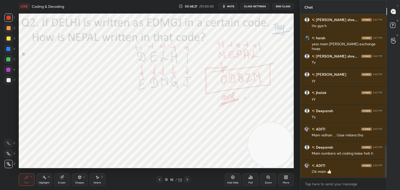
click at [186, 180] on icon at bounding box center [187, 179] width 4 height 4
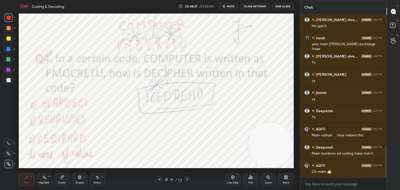
click at [186, 180] on icon at bounding box center [187, 179] width 4 height 4
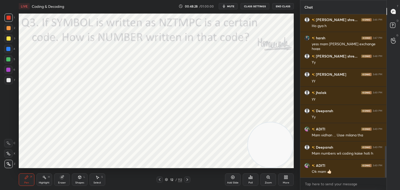
click at [186, 180] on icon at bounding box center [187, 179] width 4 height 4
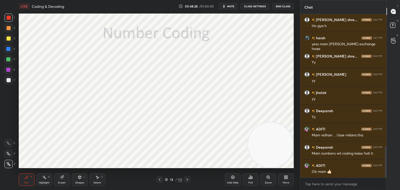
click at [185, 180] on icon at bounding box center [187, 179] width 4 height 4
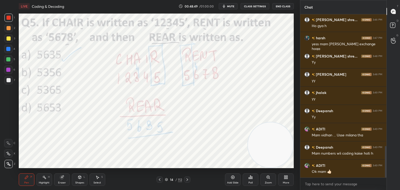
click at [188, 181] on icon at bounding box center [187, 179] width 4 height 4
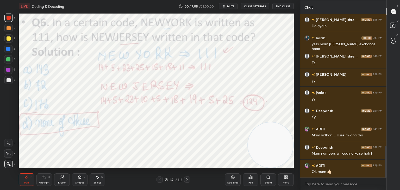
click at [186, 179] on icon at bounding box center [187, 179] width 4 height 4
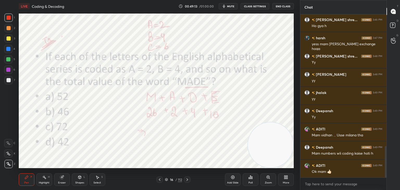
click at [187, 180] on icon at bounding box center [187, 179] width 4 height 4
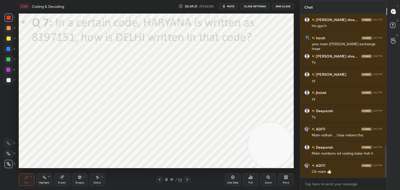
click at [186, 180] on icon at bounding box center [187, 179] width 4 height 4
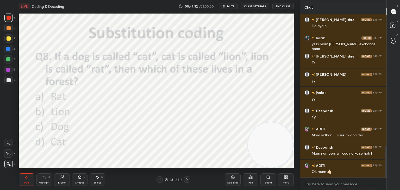
click at [187, 180] on icon at bounding box center [187, 179] width 2 height 3
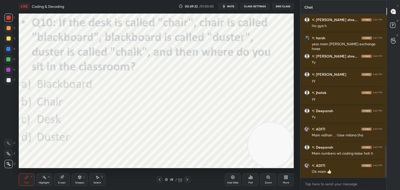
click at [187, 180] on icon at bounding box center [187, 179] width 2 height 3
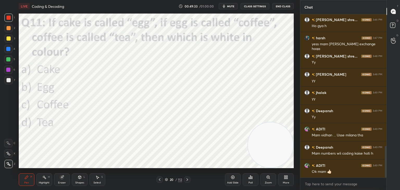
click at [186, 180] on icon at bounding box center [187, 179] width 4 height 4
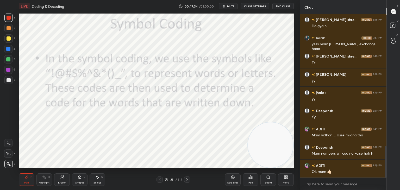
click at [187, 179] on icon at bounding box center [187, 179] width 4 height 4
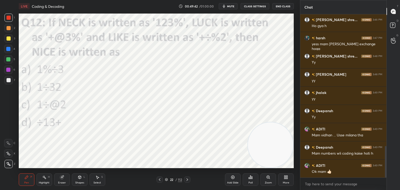
click at [189, 180] on icon at bounding box center [187, 179] width 4 height 4
click at [187, 180] on icon at bounding box center [187, 179] width 4 height 4
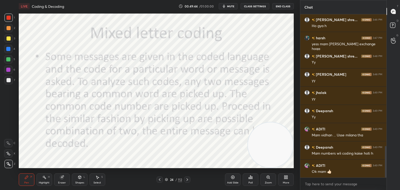
click at [186, 180] on icon at bounding box center [187, 179] width 4 height 4
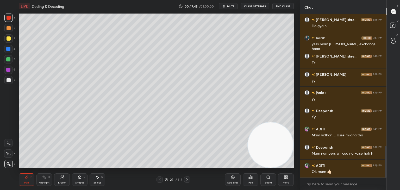
click at [186, 179] on icon at bounding box center [187, 179] width 4 height 4
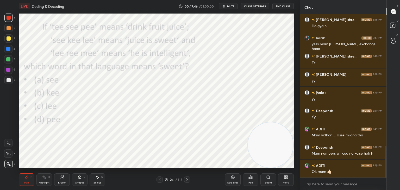
click at [187, 179] on icon at bounding box center [187, 179] width 4 height 4
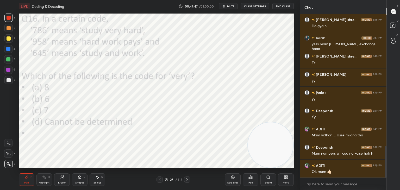
click at [167, 179] on icon at bounding box center [166, 179] width 3 height 3
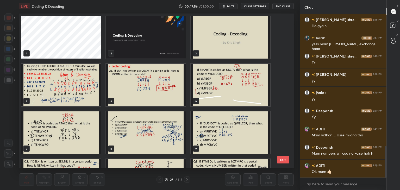
click at [88, 87] on img "grid" at bounding box center [60, 85] width 79 height 42
click at [90, 88] on img "grid" at bounding box center [60, 85] width 79 height 42
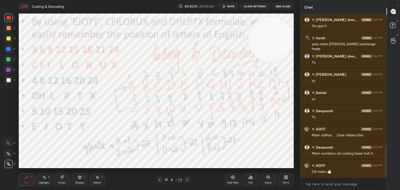
scroll to position [703, 0]
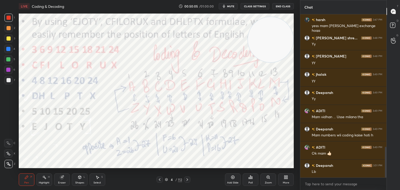
click at [253, 180] on div "Poll" at bounding box center [251, 179] width 16 height 12
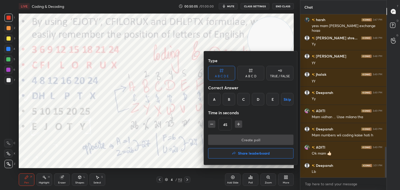
click at [239, 155] on h4 "Share leaderboard" at bounding box center [254, 153] width 32 height 4
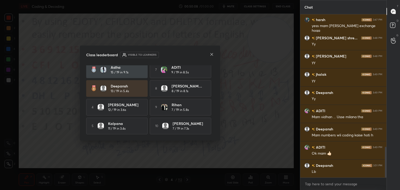
scroll to position [0, 0]
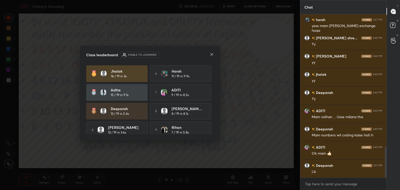
click at [174, 100] on div "7 ADITI 9 / 19 in 8.5s" at bounding box center [180, 92] width 61 height 17
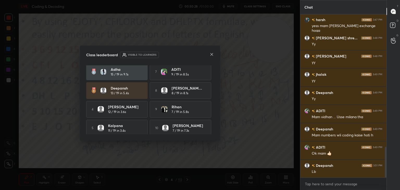
scroll to position [20, 0]
click at [214, 56] on div "Class leaderboard Visible to learners jhalak 16 / 19 in 3s 6 harsh 11 / 19 in 9…" at bounding box center [150, 93] width 140 height 95
click at [213, 56] on icon at bounding box center [212, 54] width 4 height 4
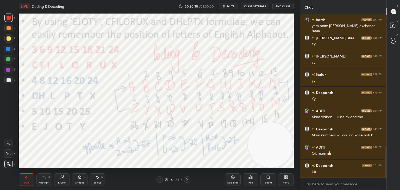
click at [284, 7] on button "End Class" at bounding box center [282, 6] width 21 height 6
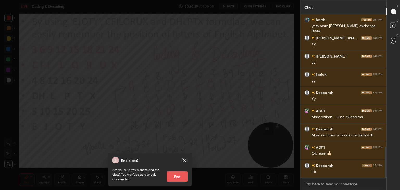
scroll to position [2, 2]
click at [177, 175] on button "End" at bounding box center [177, 176] width 21 height 10
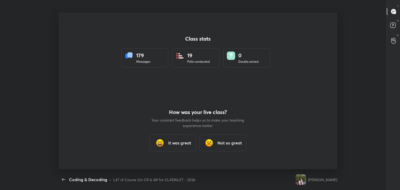
scroll to position [25868, 25634]
type textarea "x"
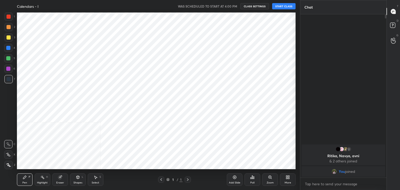
scroll to position [25868, 25746]
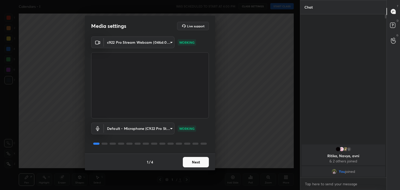
click at [201, 166] on button "Next" at bounding box center [196, 162] width 26 height 10
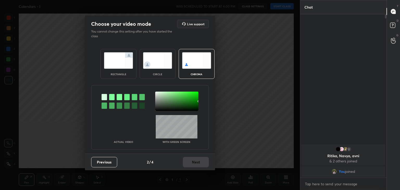
click at [157, 58] on img at bounding box center [157, 60] width 29 height 16
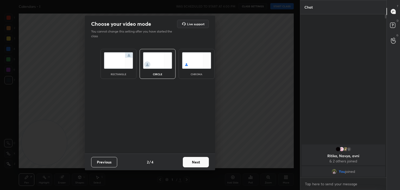
click at [202, 164] on button "Next" at bounding box center [196, 162] width 26 height 10
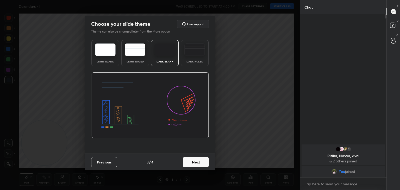
click at [202, 164] on button "Next" at bounding box center [196, 162] width 26 height 10
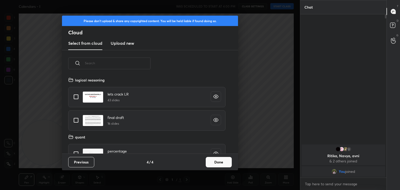
scroll to position [77, 167]
click at [216, 162] on button "Done" at bounding box center [219, 162] width 26 height 10
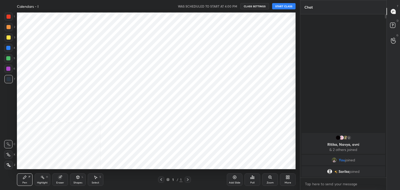
scroll to position [25868, 25746]
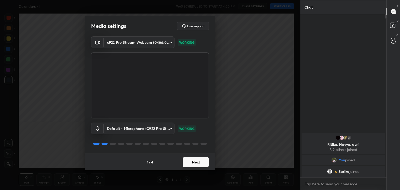
click at [199, 161] on button "Next" at bounding box center [196, 162] width 26 height 10
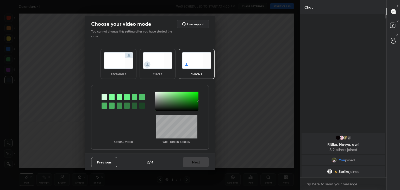
click at [154, 58] on img at bounding box center [157, 60] width 29 height 16
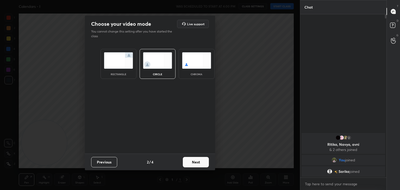
click at [200, 158] on button "Next" at bounding box center [196, 162] width 26 height 10
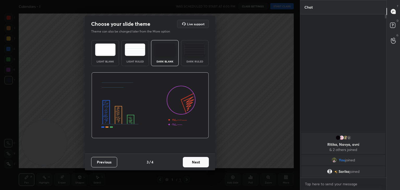
click at [200, 158] on button "Next" at bounding box center [196, 162] width 26 height 10
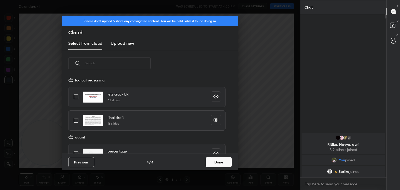
scroll to position [77, 167]
click at [222, 157] on button "Done" at bounding box center [219, 162] width 26 height 10
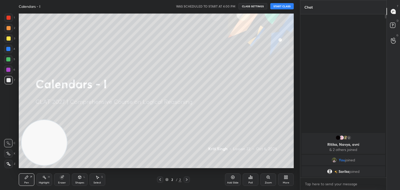
click at [283, 8] on button "START CLASS" at bounding box center [281, 6] width 23 height 6
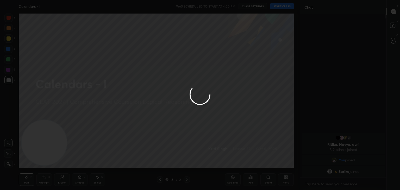
click at [283, 8] on div at bounding box center [200, 95] width 400 height 190
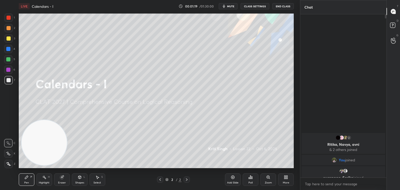
click at [285, 183] on div "More" at bounding box center [286, 182] width 7 height 3
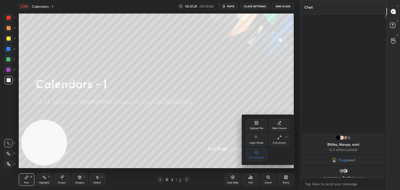
click at [255, 128] on div "Upload File" at bounding box center [257, 128] width 14 height 3
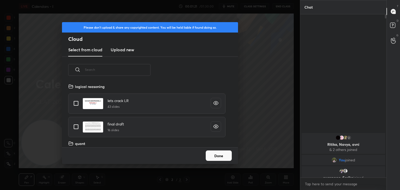
scroll to position [64, 167]
click at [119, 49] on h3 "Upload new" at bounding box center [122, 50] width 23 height 6
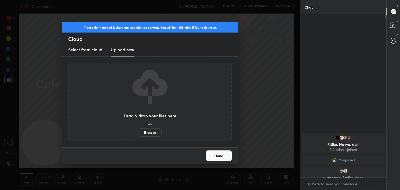
click at [146, 134] on label "Browse" at bounding box center [149, 132] width 23 height 8
click at [138, 134] on input "Browse" at bounding box center [138, 132] width 0 height 8
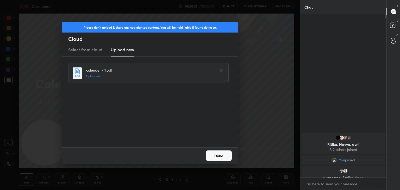
click at [220, 155] on button "Done" at bounding box center [219, 155] width 26 height 10
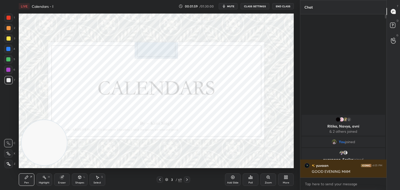
click at [9, 21] on div at bounding box center [8, 18] width 8 height 8
click at [233, 177] on icon at bounding box center [233, 177] width 2 height 2
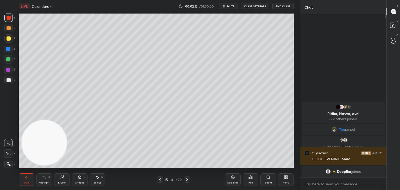
click at [8, 39] on div at bounding box center [9, 38] width 4 height 4
click at [232, 176] on icon at bounding box center [233, 177] width 2 height 2
click at [8, 81] on div at bounding box center [9, 80] width 4 height 4
click at [64, 179] on icon at bounding box center [62, 177] width 4 height 4
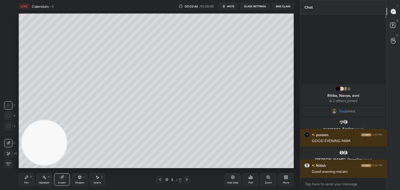
click at [161, 181] on icon at bounding box center [160, 179] width 2 height 3
click at [160, 179] on icon at bounding box center [160, 179] width 4 height 4
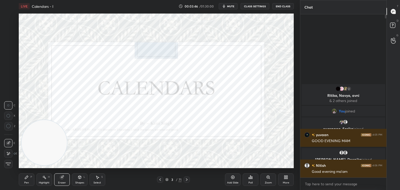
click at [189, 179] on div at bounding box center [186, 179] width 6 height 6
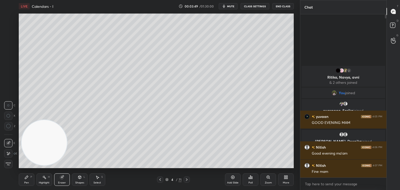
click at [29, 183] on div "Pen" at bounding box center [26, 182] width 5 height 3
click at [186, 181] on icon at bounding box center [187, 179] width 2 height 3
click at [230, 7] on span "mute" at bounding box center [230, 6] width 7 height 4
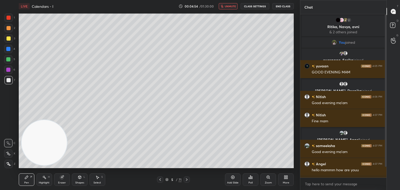
scroll to position [17, 0]
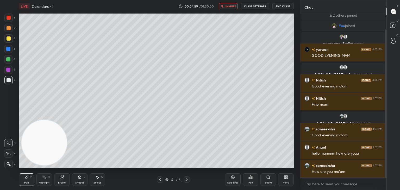
click at [229, 5] on span "unmute" at bounding box center [230, 6] width 11 height 4
click at [61, 180] on div "Eraser" at bounding box center [62, 179] width 16 height 12
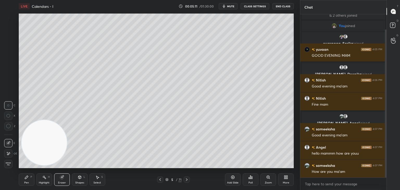
scroll to position [35, 0]
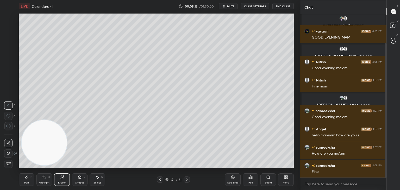
click at [29, 182] on div "Pen P" at bounding box center [27, 179] width 16 height 12
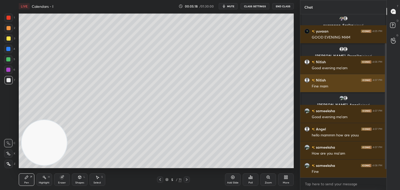
scroll to position [53, 0]
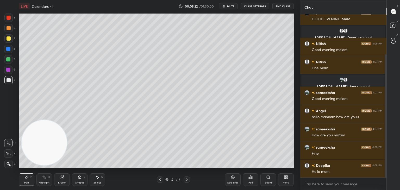
click at [10, 40] on div at bounding box center [9, 38] width 4 height 4
click at [94, 181] on div "Select S" at bounding box center [98, 179] width 16 height 12
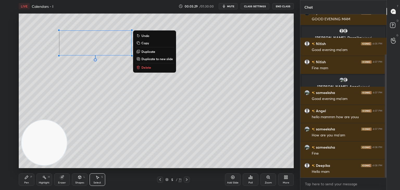
click at [26, 179] on div "Pen P" at bounding box center [27, 179] width 16 height 12
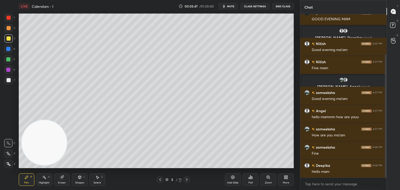
click at [9, 82] on div at bounding box center [9, 80] width 4 height 4
click at [9, 39] on div at bounding box center [9, 38] width 4 height 4
click at [9, 79] on div at bounding box center [9, 80] width 4 height 4
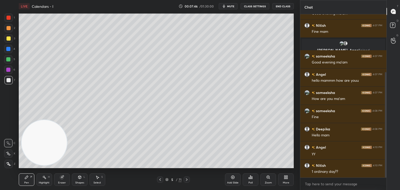
scroll to position [108, 0]
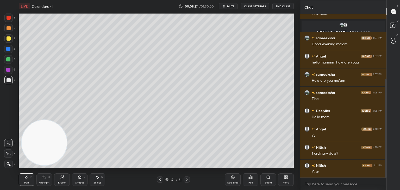
click at [232, 177] on icon at bounding box center [233, 177] width 2 height 2
click at [8, 80] on div at bounding box center [9, 80] width 4 height 4
click at [234, 6] on span "mute" at bounding box center [230, 6] width 7 height 4
click at [234, 11] on div "LIVE Calendars - I 00:09:29 / 01:30:00 unmute CLASS SETTINGS End Class" at bounding box center [156, 6] width 275 height 12
click at [234, 6] on span "unmute" at bounding box center [230, 6] width 11 height 4
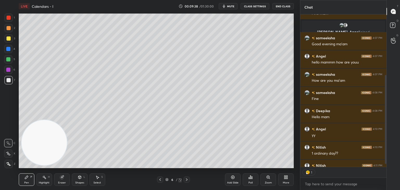
scroll to position [2, 2]
click at [260, 8] on button "CLASS SETTINGS" at bounding box center [254, 6] width 29 height 6
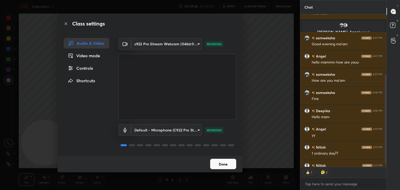
click at [90, 56] on div "Video mode" at bounding box center [86, 55] width 45 height 10
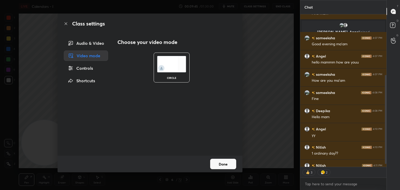
click at [89, 69] on div "Controls" at bounding box center [86, 68] width 44 height 10
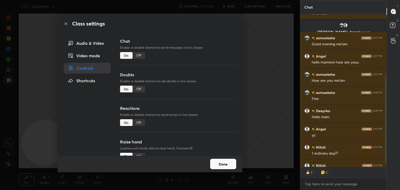
type textarea "x"
click at [136, 121] on div "Off" at bounding box center [138, 122] width 12 height 7
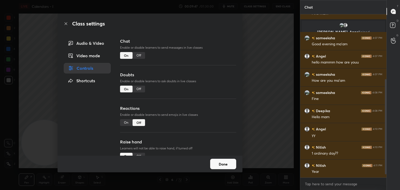
click at [226, 163] on button "Done" at bounding box center [223, 164] width 26 height 10
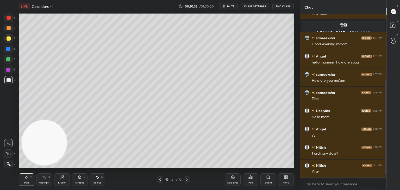
click at [234, 177] on icon at bounding box center [233, 177] width 4 height 4
click at [10, 38] on div at bounding box center [8, 38] width 8 height 8
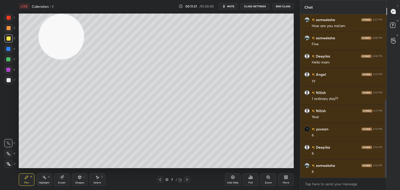
scroll to position [181, 0]
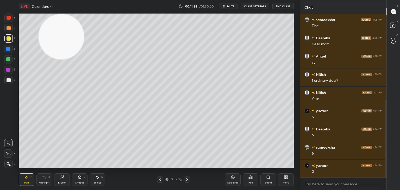
click at [167, 178] on icon at bounding box center [167, 178] width 3 height 1
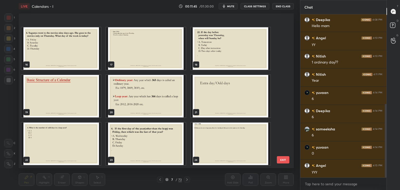
scroll to position [240, 0]
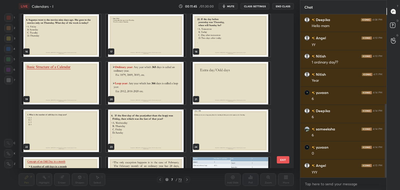
click at [90, 77] on img "grid" at bounding box center [60, 83] width 79 height 42
click at [91, 78] on img "grid" at bounding box center [60, 83] width 79 height 42
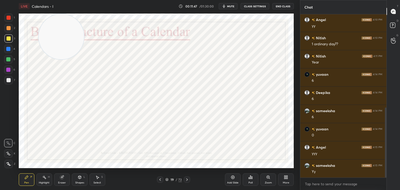
click at [186, 180] on icon at bounding box center [187, 179] width 4 height 4
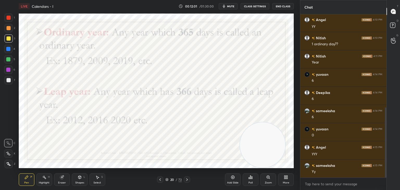
click at [7, 16] on div at bounding box center [9, 18] width 4 height 4
click at [187, 180] on icon at bounding box center [187, 179] width 4 height 4
click at [186, 180] on icon at bounding box center [187, 179] width 4 height 4
click at [9, 46] on div at bounding box center [8, 49] width 8 height 8
click at [250, 181] on div "Poll" at bounding box center [251, 179] width 16 height 12
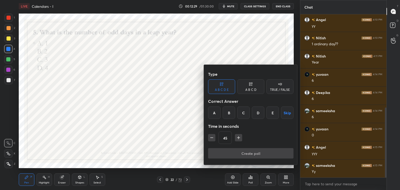
click at [256, 50] on div at bounding box center [200, 95] width 400 height 190
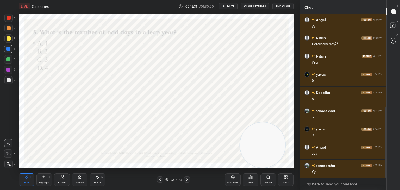
click at [251, 181] on div "Poll" at bounding box center [251, 179] width 16 height 12
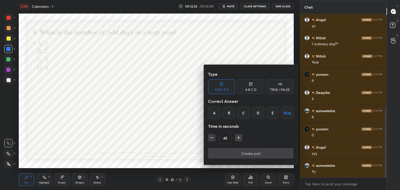
click at [251, 88] on div "A B C D" at bounding box center [250, 89] width 11 height 3
click at [236, 115] on div "B" at bounding box center [232, 112] width 15 height 12
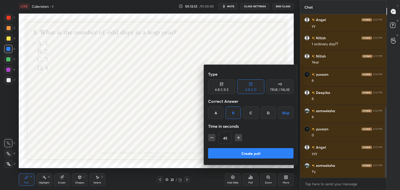
click at [210, 138] on icon "button" at bounding box center [211, 137] width 5 height 5
click at [211, 139] on icon "button" at bounding box center [211, 137] width 5 height 5
type input "15"
click at [224, 154] on button "Create poll" at bounding box center [250, 153] width 85 height 10
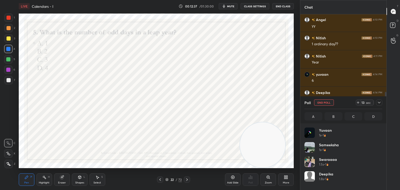
scroll to position [61, 76]
click at [331, 103] on button "End Poll" at bounding box center [324, 102] width 20 height 6
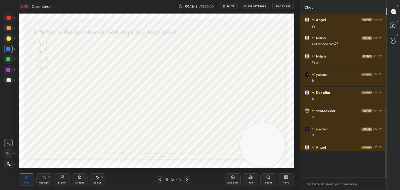
scroll to position [0, 0]
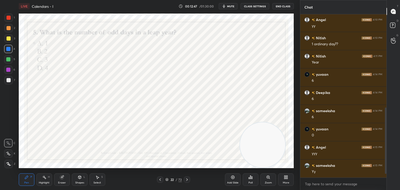
click at [187, 179] on icon at bounding box center [187, 179] width 4 height 4
click at [167, 179] on icon at bounding box center [166, 179] width 3 height 3
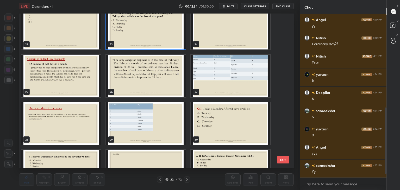
click at [70, 82] on img "grid" at bounding box center [60, 76] width 79 height 42
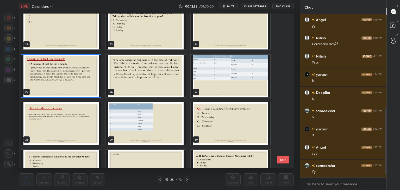
click at [72, 83] on img "grid" at bounding box center [60, 76] width 79 height 42
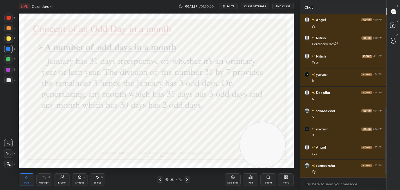
click at [160, 180] on icon at bounding box center [160, 179] width 2 height 3
click at [187, 181] on icon at bounding box center [187, 179] width 4 height 4
click at [187, 180] on icon at bounding box center [187, 179] width 4 height 4
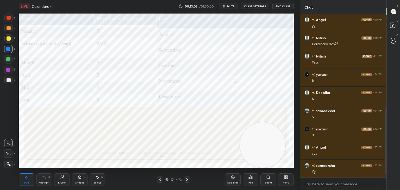
click at [187, 180] on icon at bounding box center [187, 179] width 4 height 4
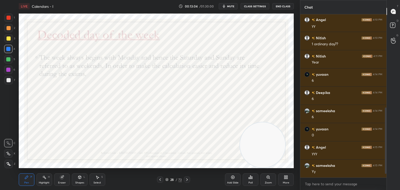
click at [162, 179] on div at bounding box center [160, 179] width 6 height 6
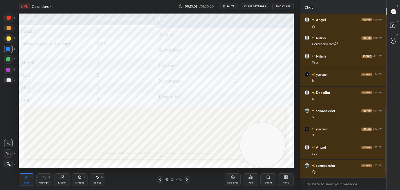
click at [232, 176] on icon at bounding box center [233, 177] width 2 height 2
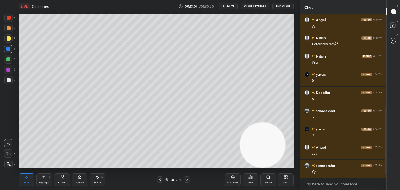
click at [9, 38] on div at bounding box center [9, 38] width 4 height 4
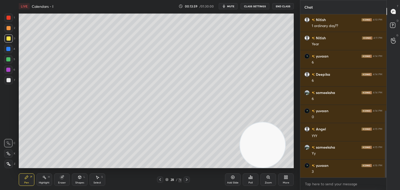
click at [242, 123] on video at bounding box center [262, 144] width 45 height 45
click at [247, 122] on video at bounding box center [262, 144] width 45 height 45
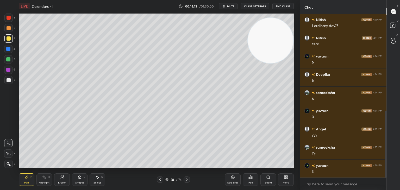
click at [158, 179] on icon at bounding box center [160, 179] width 4 height 4
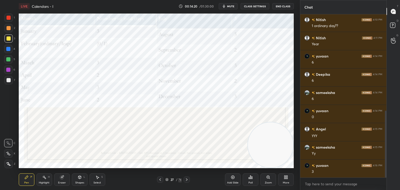
click at [187, 180] on icon at bounding box center [187, 179] width 4 height 4
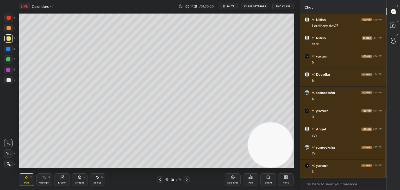
click at [189, 179] on div at bounding box center [186, 179] width 6 height 6
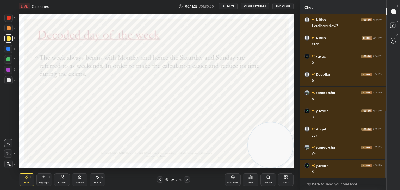
click at [186, 180] on icon at bounding box center [187, 179] width 4 height 4
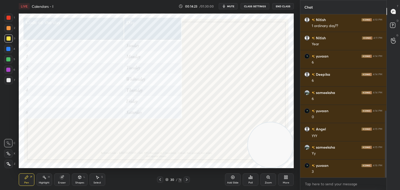
click at [162, 180] on icon at bounding box center [160, 179] width 4 height 4
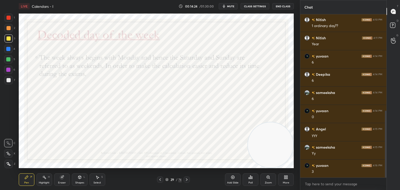
click at [231, 177] on icon at bounding box center [233, 177] width 4 height 4
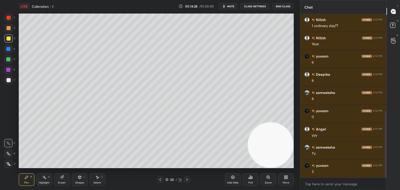
click at [9, 29] on div at bounding box center [9, 28] width 4 height 4
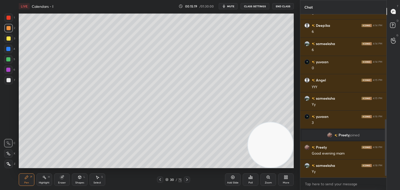
scroll to position [313, 0]
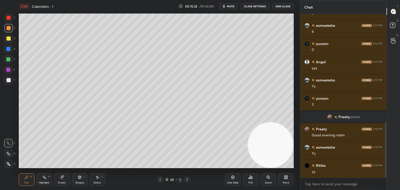
click at [167, 181] on icon at bounding box center [167, 180] width 3 height 1
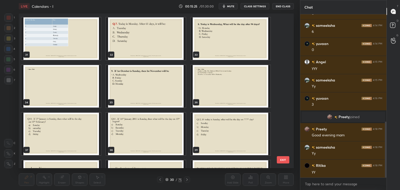
scroll to position [476, 0]
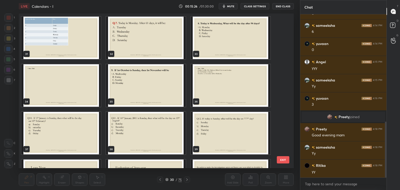
click at [86, 35] on img "grid" at bounding box center [60, 38] width 79 height 42
click at [85, 36] on img "grid" at bounding box center [60, 38] width 79 height 42
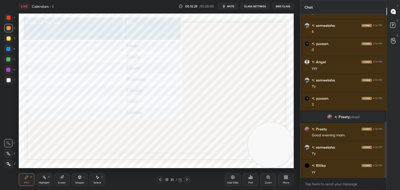
click at [186, 180] on icon at bounding box center [187, 179] width 4 height 4
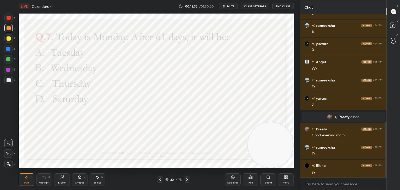
click at [7, 17] on div at bounding box center [9, 18] width 4 height 4
click at [233, 177] on icon at bounding box center [233, 177] width 4 height 4
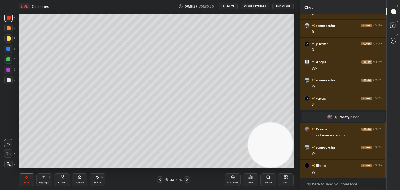
click at [8, 39] on div at bounding box center [9, 38] width 4 height 4
click at [10, 80] on div at bounding box center [9, 80] width 4 height 4
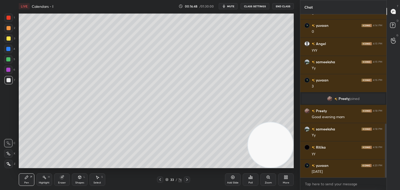
click at [187, 179] on icon at bounding box center [187, 179] width 2 height 3
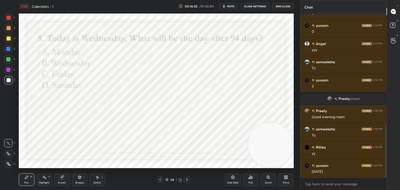
click at [8, 21] on div at bounding box center [8, 18] width 8 height 8
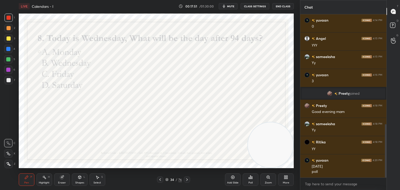
scroll to position [354, 0]
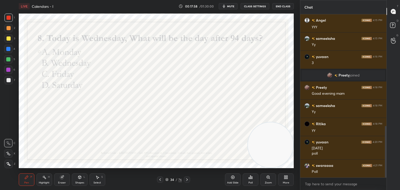
click at [253, 181] on div "Poll" at bounding box center [251, 179] width 16 height 12
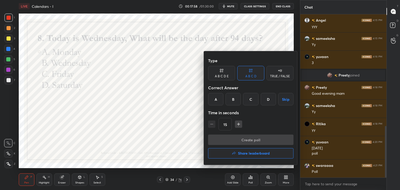
click at [270, 100] on div "D" at bounding box center [268, 99] width 15 height 12
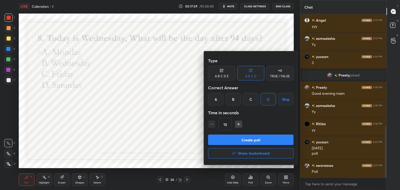
click at [245, 139] on button "Create poll" at bounding box center [250, 140] width 85 height 10
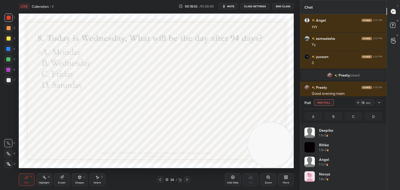
scroll to position [61, 76]
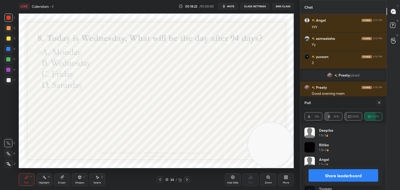
click at [380, 102] on icon at bounding box center [379, 102] width 4 height 4
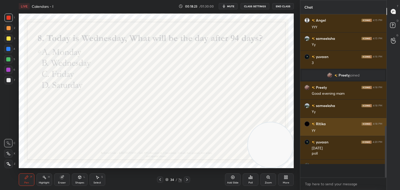
scroll to position [161, 85]
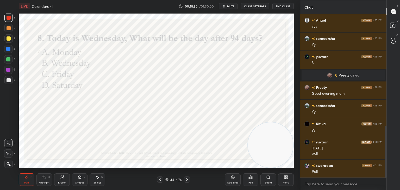
click at [186, 180] on icon at bounding box center [187, 179] width 4 height 4
click at [161, 179] on icon at bounding box center [160, 179] width 4 height 4
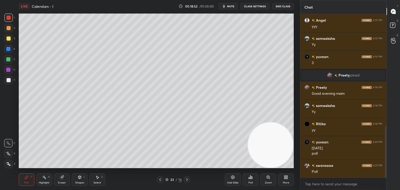
click at [159, 179] on icon at bounding box center [160, 179] width 4 height 4
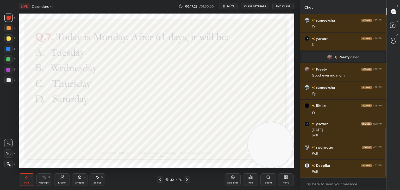
scroll to position [391, 0]
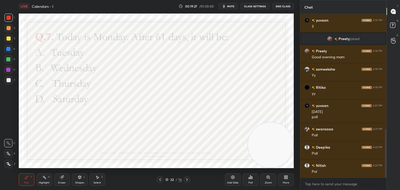
click at [249, 184] on div "Poll" at bounding box center [250, 182] width 4 height 3
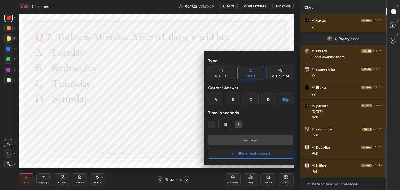
click at [271, 101] on div "D" at bounding box center [268, 99] width 15 height 12
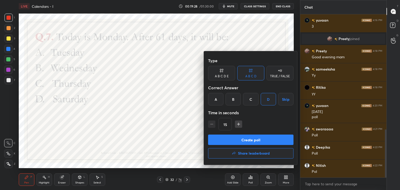
click at [255, 140] on button "Create poll" at bounding box center [250, 140] width 85 height 10
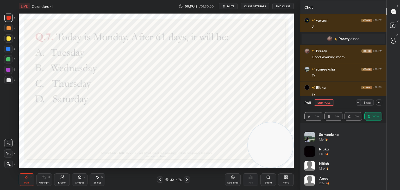
scroll to position [54, 0]
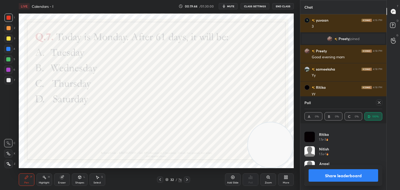
click at [377, 102] on icon at bounding box center [379, 102] width 4 height 4
type textarea "x"
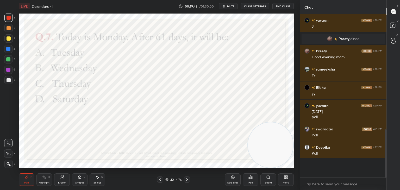
scroll to position [153, 85]
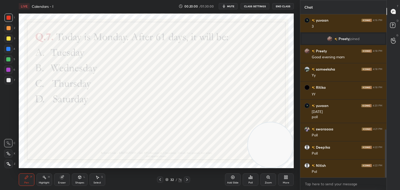
click at [167, 179] on icon at bounding box center [166, 179] width 3 height 3
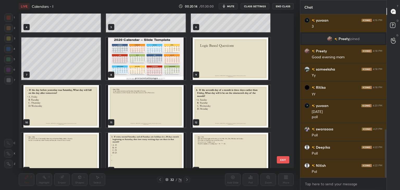
click at [74, 103] on img "grid" at bounding box center [60, 106] width 79 height 42
click at [73, 104] on img "grid" at bounding box center [60, 106] width 79 height 42
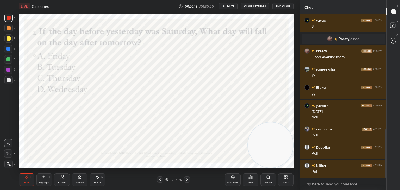
click at [167, 180] on icon at bounding box center [166, 179] width 3 height 3
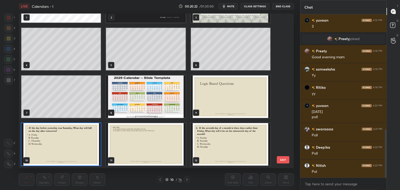
click at [77, 141] on img "grid" at bounding box center [60, 144] width 79 height 42
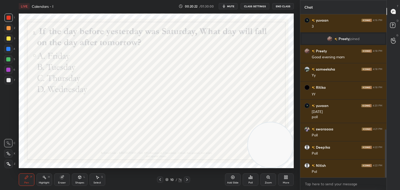
click at [78, 142] on img "grid" at bounding box center [60, 144] width 79 height 42
click at [234, 7] on span "mute" at bounding box center [230, 6] width 7 height 4
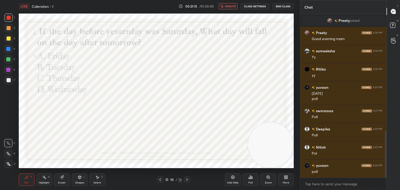
click at [232, 8] on button "unmute" at bounding box center [228, 6] width 19 height 6
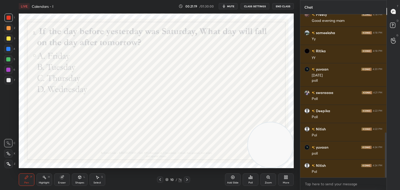
click at [252, 180] on div "Poll" at bounding box center [251, 179] width 16 height 12
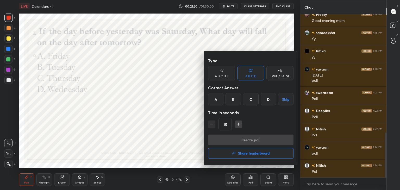
click at [275, 101] on div "D" at bounding box center [268, 99] width 15 height 12
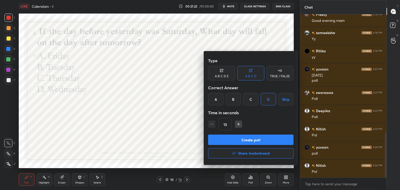
scroll to position [440, 0]
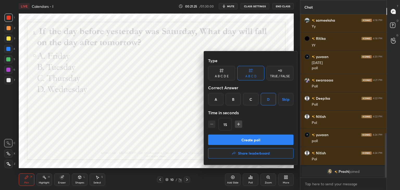
click at [242, 125] on div "15" at bounding box center [250, 124] width 85 height 12
click at [240, 124] on icon "button" at bounding box center [238, 124] width 5 height 5
type input "30"
click at [240, 141] on button "Create poll" at bounding box center [250, 140] width 85 height 10
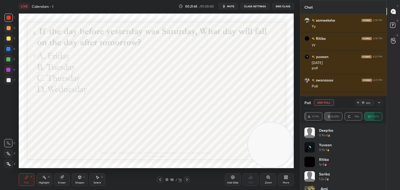
scroll to position [10, 0]
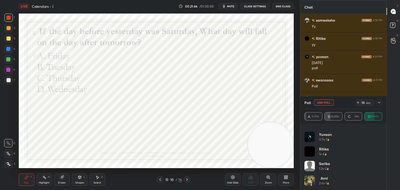
click at [325, 104] on button "End Poll" at bounding box center [324, 102] width 20 height 6
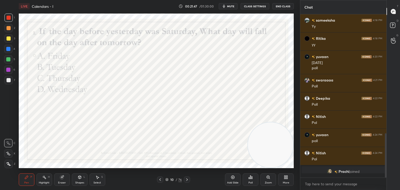
scroll to position [160, 85]
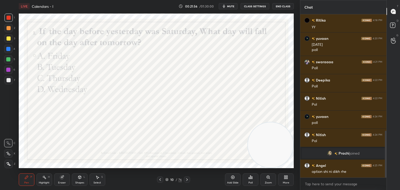
click at [9, 152] on icon at bounding box center [8, 154] width 5 height 4
click at [166, 180] on icon at bounding box center [167, 180] width 3 height 1
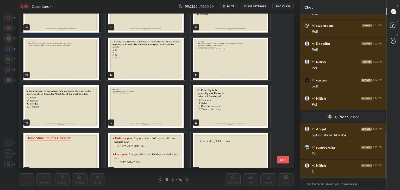
scroll to position [169, 0]
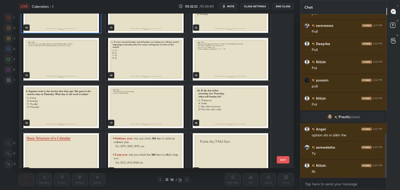
click at [78, 107] on img "grid" at bounding box center [60, 107] width 79 height 42
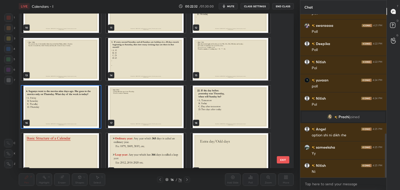
click at [78, 109] on img "grid" at bounding box center [60, 107] width 79 height 42
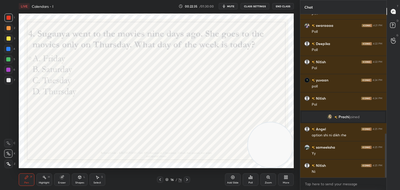
click at [235, 9] on button "mute" at bounding box center [228, 6] width 19 height 6
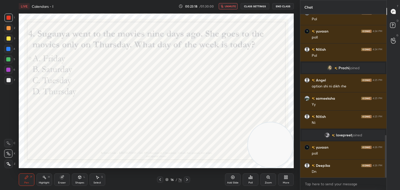
scroll to position [483, 0]
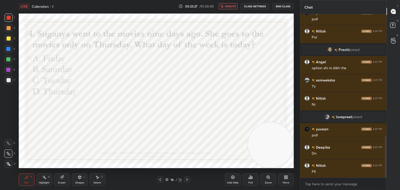
click at [228, 8] on span "unmute" at bounding box center [230, 6] width 11 height 4
click at [250, 179] on div "Poll" at bounding box center [251, 179] width 16 height 12
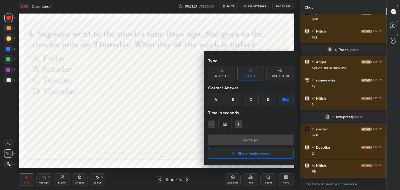
click at [230, 99] on div "B" at bounding box center [232, 99] width 15 height 12
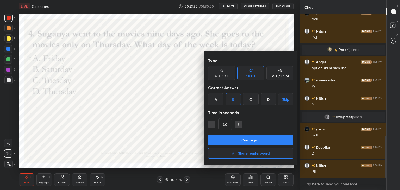
click at [219, 143] on button "Create poll" at bounding box center [250, 140] width 85 height 10
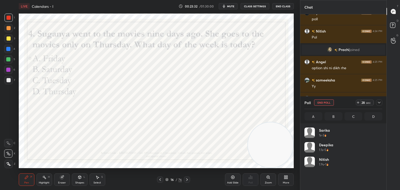
scroll to position [61, 76]
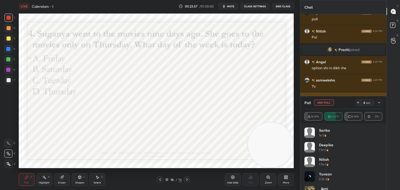
click at [325, 102] on button "End Poll" at bounding box center [324, 102] width 20 height 6
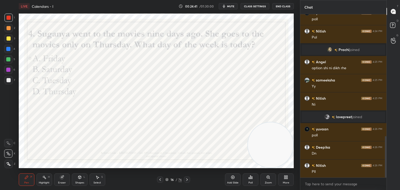
scroll to position [501, 0]
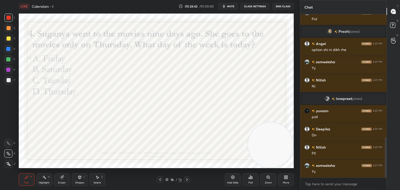
click at [167, 179] on icon at bounding box center [166, 179] width 3 height 3
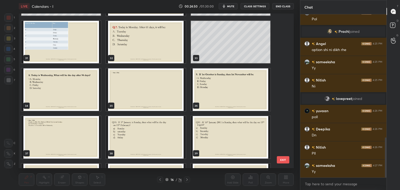
scroll to position [519, 0]
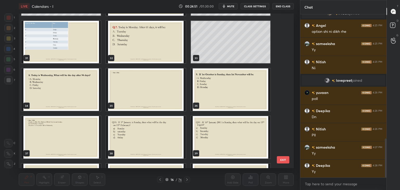
click at [223, 97] on img "grid" at bounding box center [230, 89] width 79 height 42
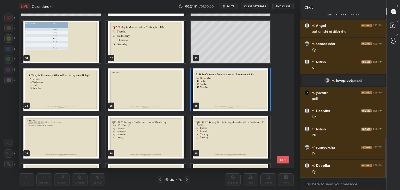
click at [222, 96] on img "grid" at bounding box center [230, 89] width 79 height 42
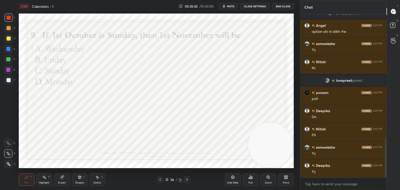
click at [167, 179] on icon at bounding box center [166, 179] width 3 height 3
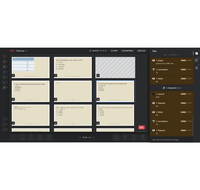
scroll to position [474, 0]
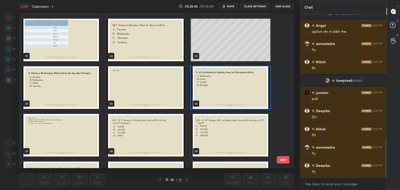
click at [221, 89] on img "grid" at bounding box center [230, 87] width 79 height 42
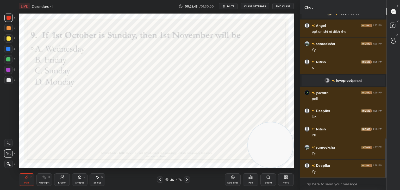
click at [221, 89] on img "grid" at bounding box center [230, 87] width 79 height 42
click at [232, 5] on span "mute" at bounding box center [230, 6] width 7 height 4
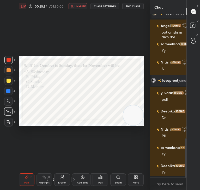
scroll to position [426, 0]
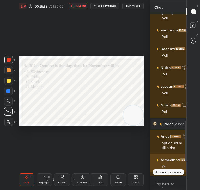
click at [166, 163] on div "Yy" at bounding box center [171, 166] width 21 height 6
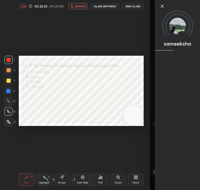
click at [167, 170] on div "sameeksha" at bounding box center [177, 95] width 45 height 190
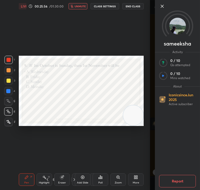
click at [161, 5] on icon at bounding box center [162, 6] width 3 height 3
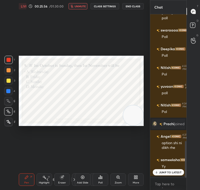
scroll to position [566, 0]
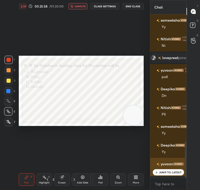
click at [161, 171] on p "JUMP TO LATEST" at bounding box center [170, 172] width 22 height 3
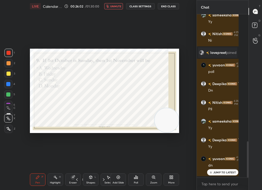
scroll to position [569, 0]
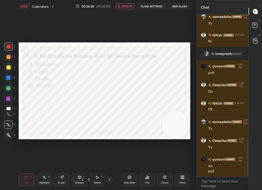
click at [145, 27] on div "Setting up your live class Poll for secs No correct answer Start poll" at bounding box center [105, 90] width 176 height 157
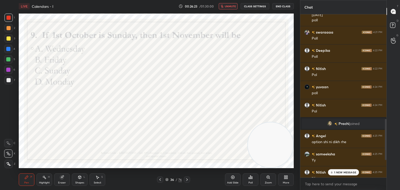
click at [336, 174] on div "1 NEW MESSAGE" at bounding box center [343, 172] width 31 height 6
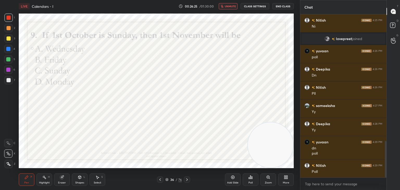
click at [252, 181] on div "Poll" at bounding box center [251, 179] width 16 height 12
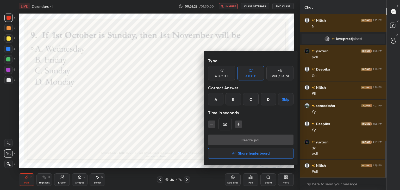
click at [174, 142] on div at bounding box center [200, 95] width 400 height 190
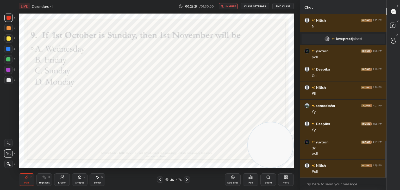
click at [166, 180] on icon at bounding box center [167, 180] width 3 height 1
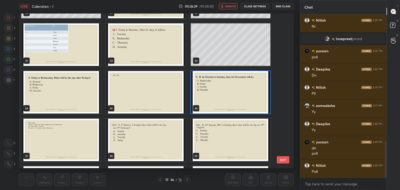
click at [234, 98] on img "grid" at bounding box center [230, 92] width 79 height 42
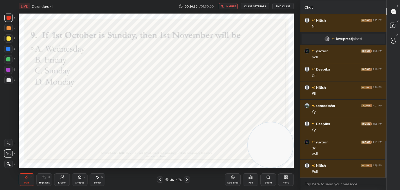
click at [254, 176] on div "Poll" at bounding box center [251, 179] width 16 height 12
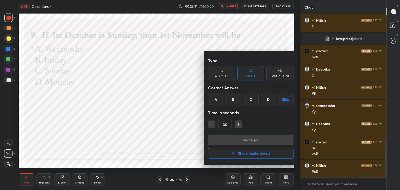
click at [215, 100] on div "A" at bounding box center [215, 99] width 15 height 12
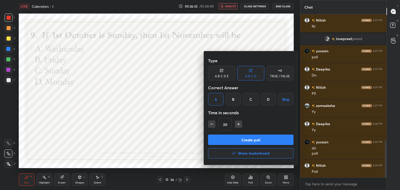
click at [226, 136] on button "Create poll" at bounding box center [250, 140] width 85 height 10
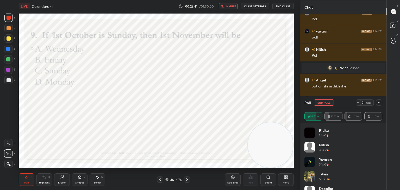
click at [234, 7] on span "unmute" at bounding box center [230, 6] width 11 height 4
click at [380, 104] on icon at bounding box center [379, 102] width 4 height 4
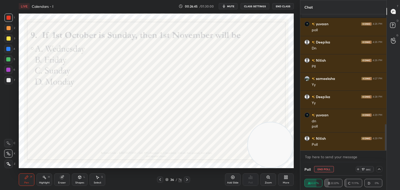
click at [378, 169] on icon at bounding box center [379, 169] width 4 height 4
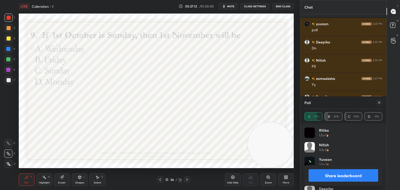
click at [377, 103] on icon at bounding box center [379, 102] width 4 height 4
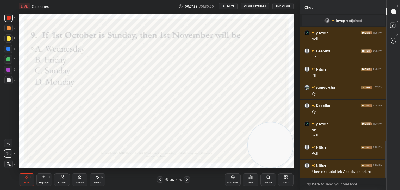
click at [166, 179] on icon at bounding box center [166, 179] width 3 height 3
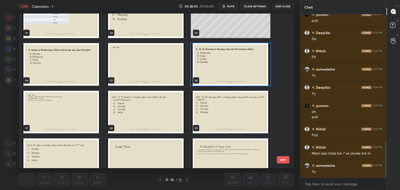
scroll to position [502, 0]
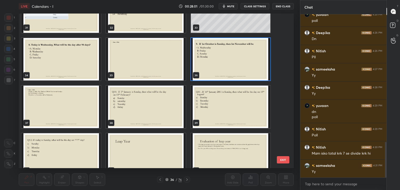
click at [164, 114] on img "grid" at bounding box center [145, 107] width 79 height 42
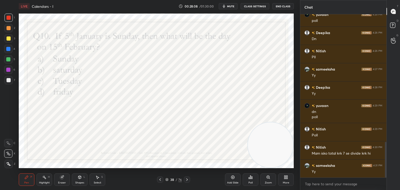
click at [167, 179] on icon at bounding box center [166, 179] width 3 height 3
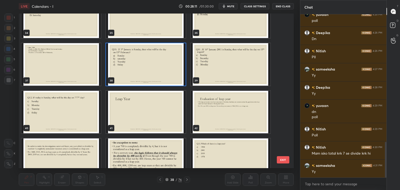
click at [163, 71] on img "grid" at bounding box center [145, 64] width 79 height 42
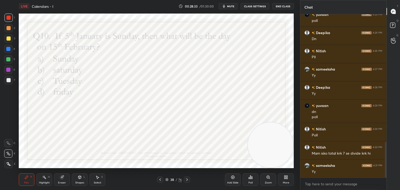
click at [228, 9] on button "mute" at bounding box center [228, 6] width 19 height 6
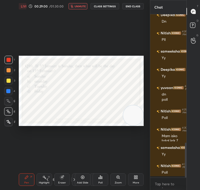
scroll to position [462, 0]
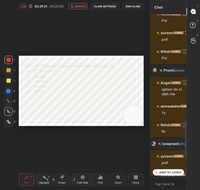
click at [165, 171] on p "JUMP TO LATEST" at bounding box center [170, 172] width 22 height 3
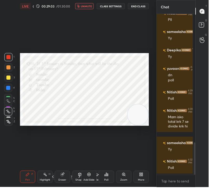
scroll to position [2, 2]
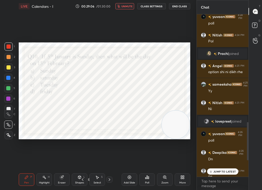
click at [218, 172] on p "JUMP TO LATEST" at bounding box center [225, 171] width 22 height 3
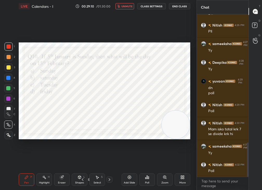
click at [161, 153] on div "Setting up your live class Poll for secs No correct answer Start poll" at bounding box center [105, 90] width 176 height 157
click at [147, 181] on div "Poll" at bounding box center [147, 179] width 16 height 12
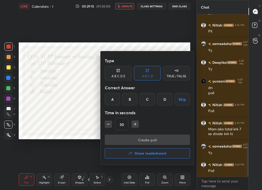
click at [130, 101] on div "B" at bounding box center [129, 99] width 15 height 12
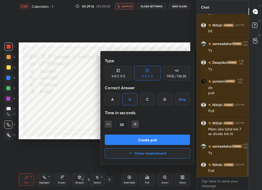
click at [152, 138] on button "Create poll" at bounding box center [147, 140] width 85 height 10
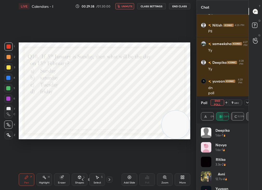
click at [123, 7] on span "unmute" at bounding box center [127, 6] width 11 height 4
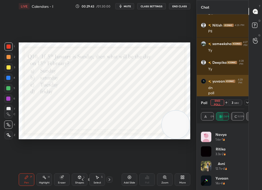
click at [215, 104] on button "End Poll" at bounding box center [218, 102] width 14 height 6
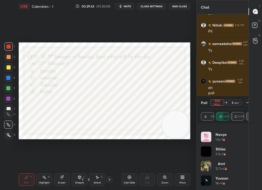
type textarea "x"
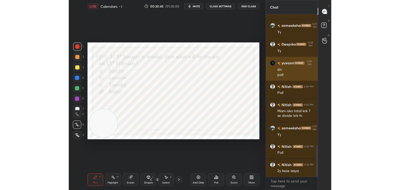
scroll to position [174, 85]
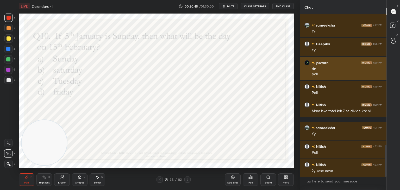
type textarea "x"
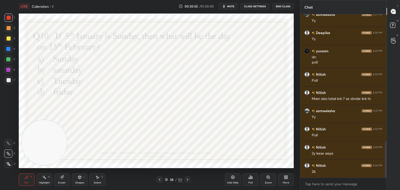
click at [65, 176] on div "Eraser" at bounding box center [62, 179] width 16 height 12
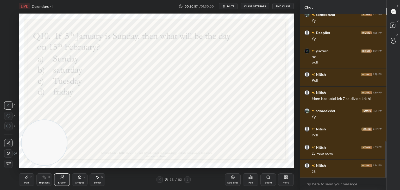
click at [29, 177] on div "Pen P" at bounding box center [27, 179] width 16 height 12
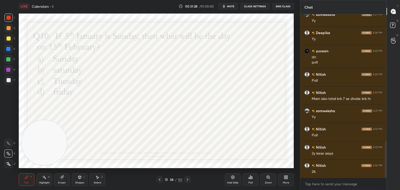
scroll to position [579, 0]
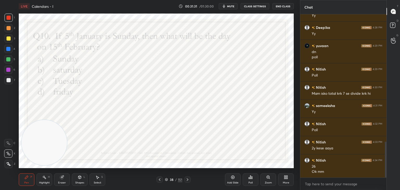
click at [167, 180] on icon at bounding box center [166, 179] width 3 height 3
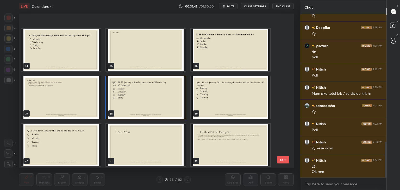
scroll to position [509, 0]
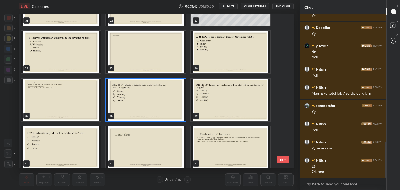
click at [229, 104] on img "grid" at bounding box center [230, 100] width 79 height 42
click at [227, 105] on img "grid" at bounding box center [230, 100] width 79 height 42
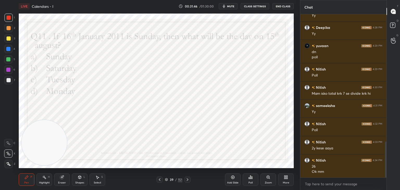
click at [166, 179] on icon at bounding box center [166, 179] width 3 height 3
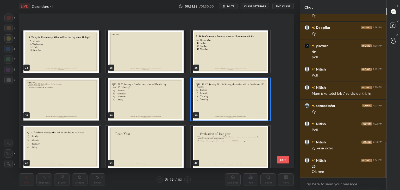
scroll to position [504, 0]
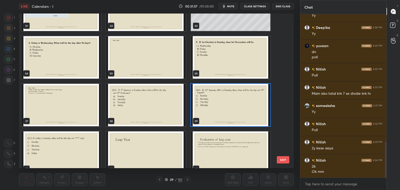
click at [228, 114] on img "grid" at bounding box center [230, 105] width 79 height 42
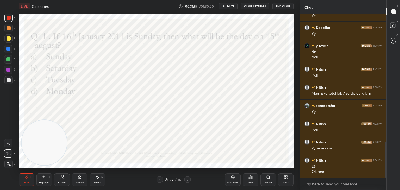
click at [224, 117] on img "grid" at bounding box center [230, 105] width 79 height 42
click at [165, 178] on icon at bounding box center [166, 179] width 3 height 3
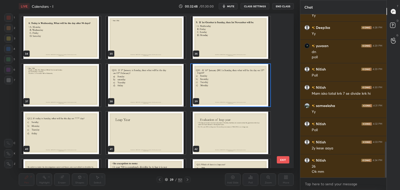
scroll to position [518, 0]
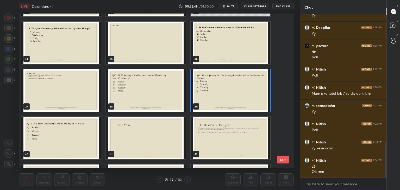
click at [224, 96] on img "grid" at bounding box center [230, 90] width 79 height 42
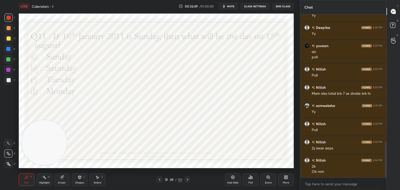
click at [225, 98] on img "grid" at bounding box center [230, 90] width 79 height 42
click at [233, 7] on span "mute" at bounding box center [230, 6] width 7 height 4
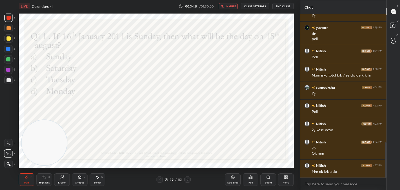
click at [231, 4] on button "unmute" at bounding box center [228, 6] width 19 height 6
click at [230, 5] on span "mute" at bounding box center [230, 6] width 7 height 4
click at [229, 5] on div "00:35:01 / 01:30:00 unmute CLASS SETTINGS End Class" at bounding box center [236, 6] width 115 height 6
click at [231, 7] on div "00:35:01 / 01:30:00 unmute CLASS SETTINGS End Class" at bounding box center [236, 6] width 115 height 6
click at [234, 7] on div "00:35:02 / 01:30:00 unmute CLASS SETTINGS End Class" at bounding box center [236, 6] width 115 height 6
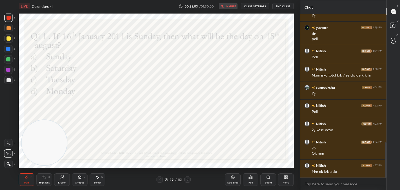
scroll to position [616, 0]
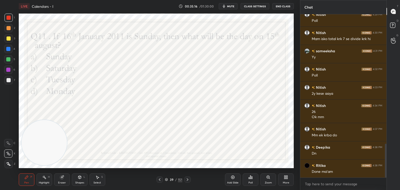
scroll to position [642, 0]
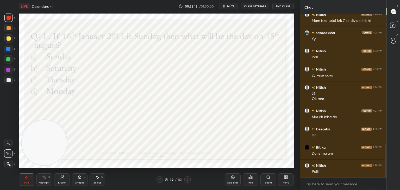
click at [251, 179] on icon at bounding box center [250, 177] width 4 height 4
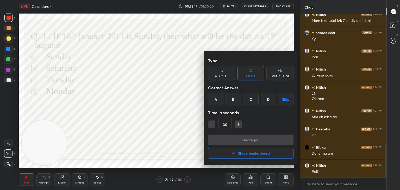
click at [264, 101] on div "D" at bounding box center [268, 99] width 15 height 12
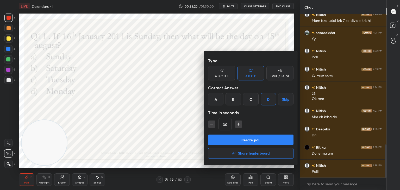
click at [254, 138] on button "Create poll" at bounding box center [250, 140] width 85 height 10
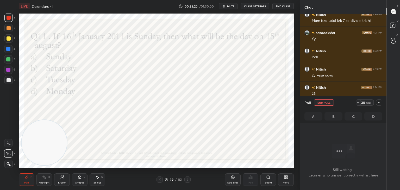
scroll to position [147, 85]
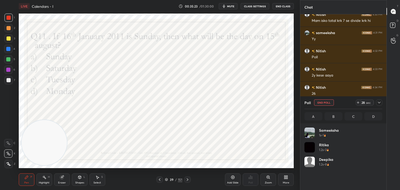
click at [167, 180] on icon at bounding box center [166, 179] width 3 height 3
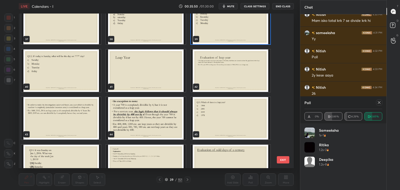
click at [282, 160] on button "EXIT" at bounding box center [283, 159] width 12 height 7
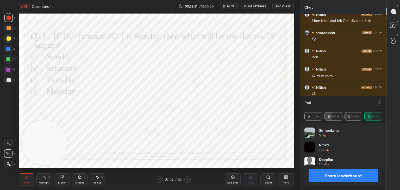
click at [381, 100] on div at bounding box center [379, 102] width 6 height 6
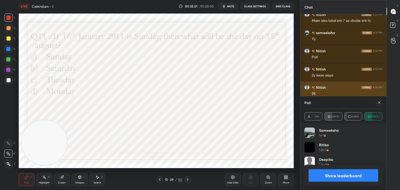
type textarea "x"
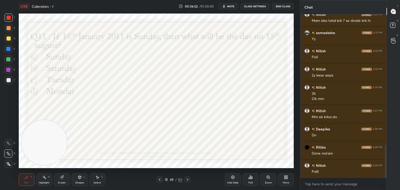
click at [166, 179] on icon at bounding box center [166, 179] width 3 height 3
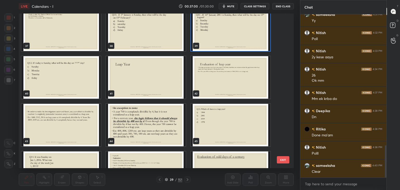
scroll to position [533, 0]
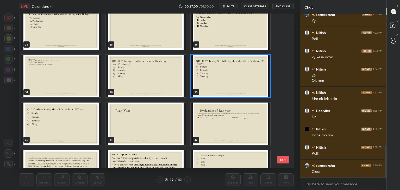
click at [228, 74] on img "grid" at bounding box center [230, 76] width 79 height 42
click at [231, 74] on img "grid" at bounding box center [230, 76] width 79 height 42
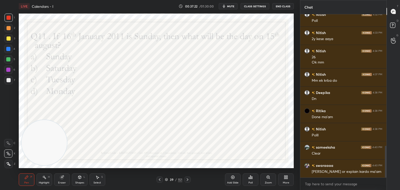
scroll to position [696, 0]
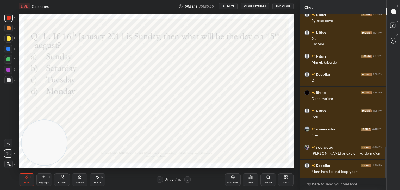
click at [166, 180] on icon at bounding box center [166, 179] width 3 height 3
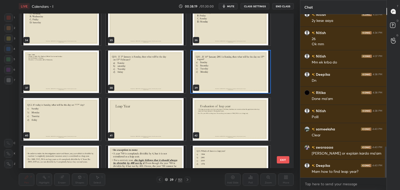
scroll to position [541, 0]
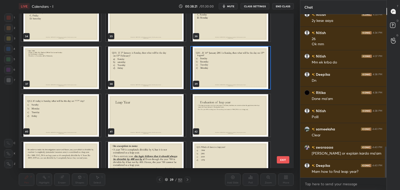
click at [223, 157] on img "grid" at bounding box center [230, 163] width 79 height 42
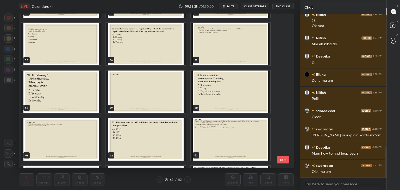
scroll to position [853, 0]
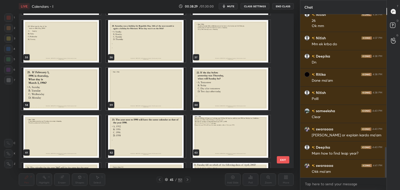
click at [78, 84] on img "grid" at bounding box center [60, 89] width 79 height 42
click at [77, 86] on img "grid" at bounding box center [60, 89] width 79 height 42
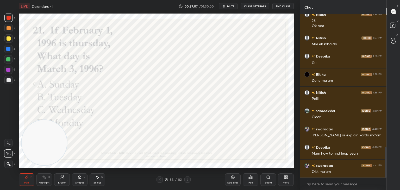
click at [234, 5] on span "mute" at bounding box center [230, 6] width 7 height 4
click at [250, 178] on icon at bounding box center [250, 177] width 4 height 4
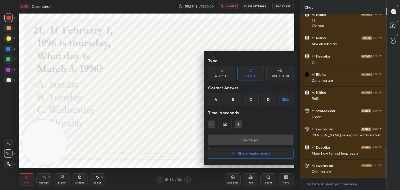
click at [217, 98] on div "A" at bounding box center [215, 99] width 15 height 12
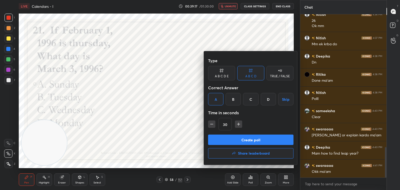
click at [228, 5] on div at bounding box center [200, 95] width 400 height 190
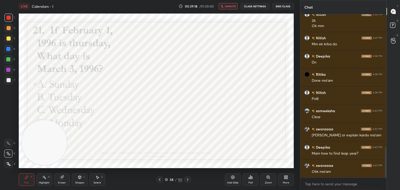
click at [231, 8] on span "unmute" at bounding box center [230, 6] width 11 height 4
click at [250, 179] on icon at bounding box center [250, 177] width 1 height 3
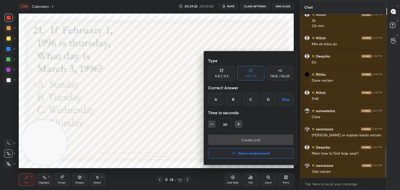
click at [217, 101] on div "A" at bounding box center [215, 99] width 15 height 12
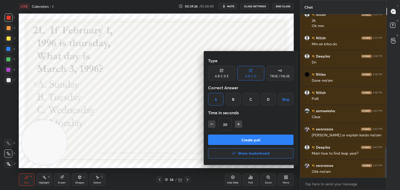
click at [241, 122] on button "button" at bounding box center [238, 123] width 7 height 7
type input "45"
click at [252, 141] on button "Create poll" at bounding box center [250, 140] width 85 height 10
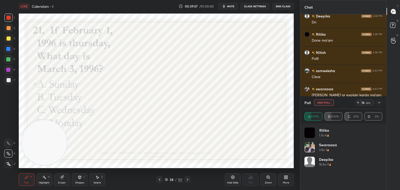
scroll to position [778, 0]
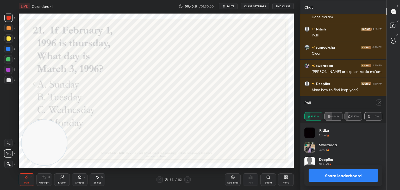
click at [378, 103] on icon at bounding box center [379, 102] width 4 height 4
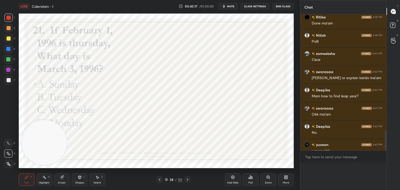
scroll to position [166, 85]
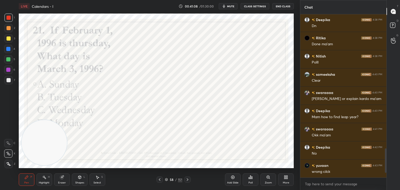
click at [166, 180] on icon at bounding box center [166, 180] width 3 height 1
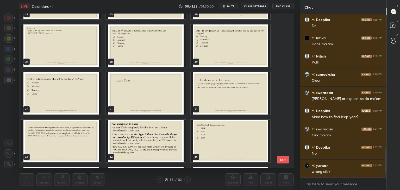
scroll to position [565, 0]
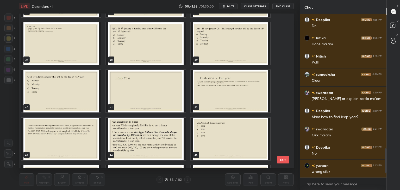
click at [78, 94] on img "grid" at bounding box center [60, 91] width 79 height 42
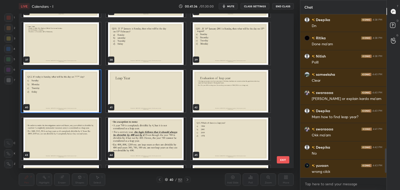
click at [79, 94] on img "grid" at bounding box center [60, 91] width 79 height 42
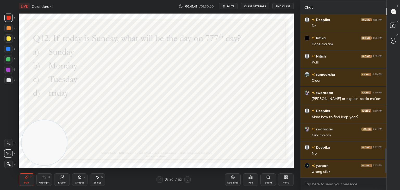
click at [231, 7] on span "mute" at bounding box center [230, 6] width 7 height 4
click at [251, 180] on div "Poll" at bounding box center [251, 179] width 16 height 12
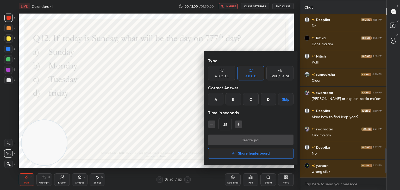
click at [216, 101] on div "A" at bounding box center [215, 99] width 15 height 12
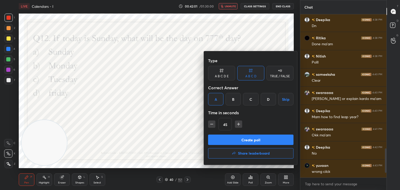
click at [235, 137] on button "Create poll" at bounding box center [250, 140] width 85 height 10
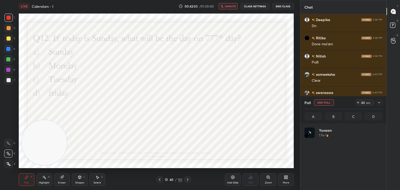
scroll to position [61, 76]
click at [224, 5] on icon "button" at bounding box center [221, 6] width 3 height 3
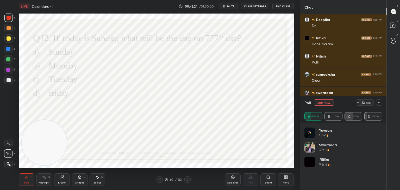
click at [321, 103] on button "End Poll" at bounding box center [324, 102] width 20 height 6
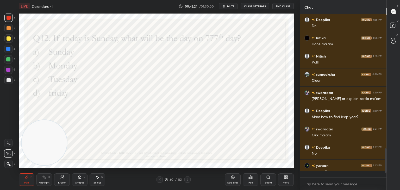
scroll to position [162, 85]
click at [166, 179] on icon at bounding box center [166, 179] width 3 height 3
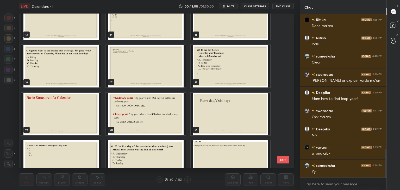
scroll to position [0, 0]
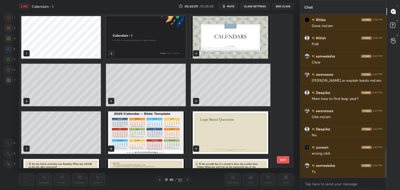
click at [166, 46] on img "grid" at bounding box center [145, 37] width 79 height 42
click at [163, 49] on img "grid" at bounding box center [145, 37] width 79 height 42
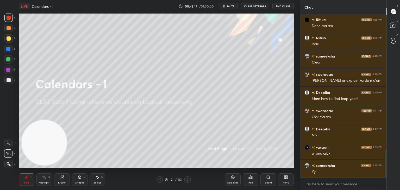
scroll to position [788, 0]
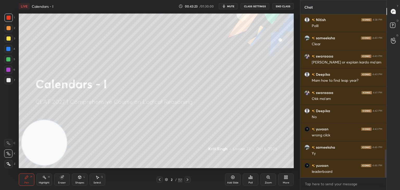
click at [250, 175] on icon at bounding box center [250, 177] width 4 height 4
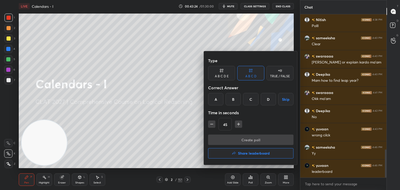
click at [244, 151] on h4 "Share leaderboard" at bounding box center [254, 153] width 32 height 4
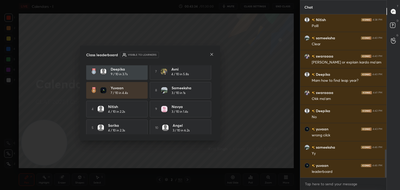
scroll to position [24, 0]
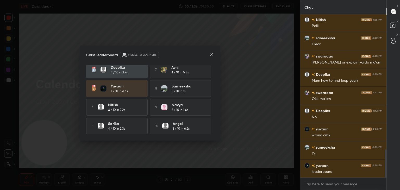
click at [211, 55] on icon at bounding box center [212, 54] width 4 height 4
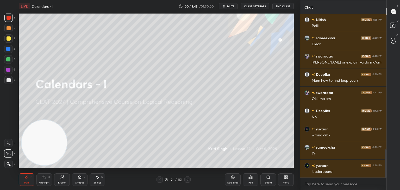
click at [282, 5] on button "End Class" at bounding box center [282, 6] width 21 height 6
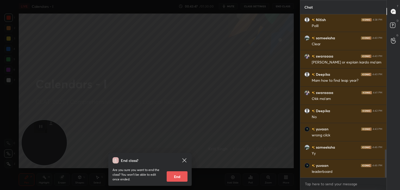
click at [178, 175] on button "End" at bounding box center [177, 176] width 21 height 10
type textarea "x"
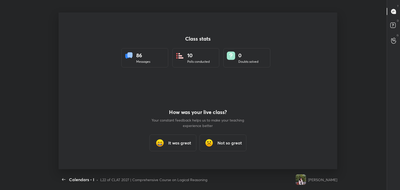
scroll to position [25868, 25639]
